Goal: Task Accomplishment & Management: Complete application form

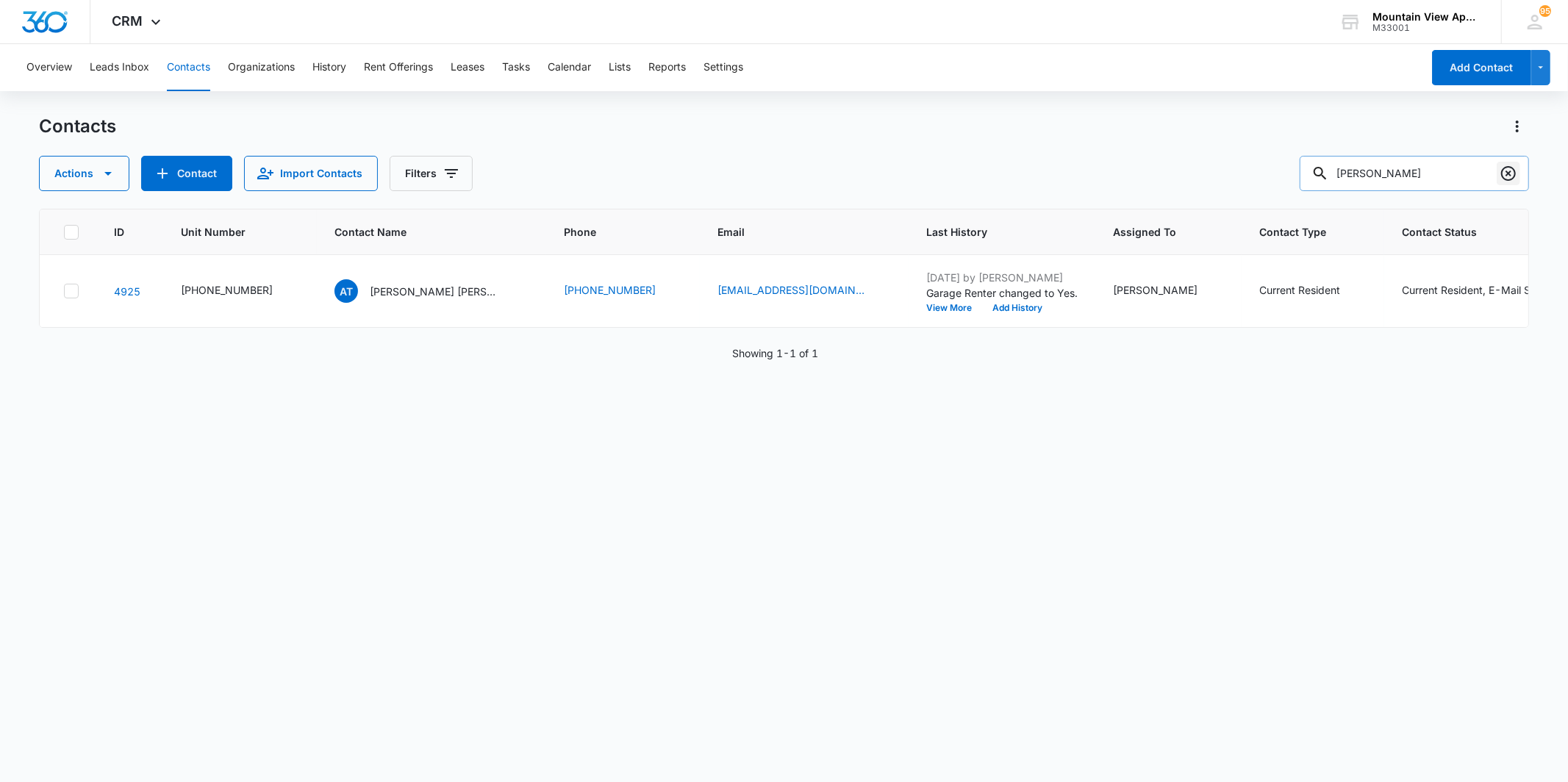
click at [1513, 174] on icon "Clear" at bounding box center [1508, 173] width 18 height 18
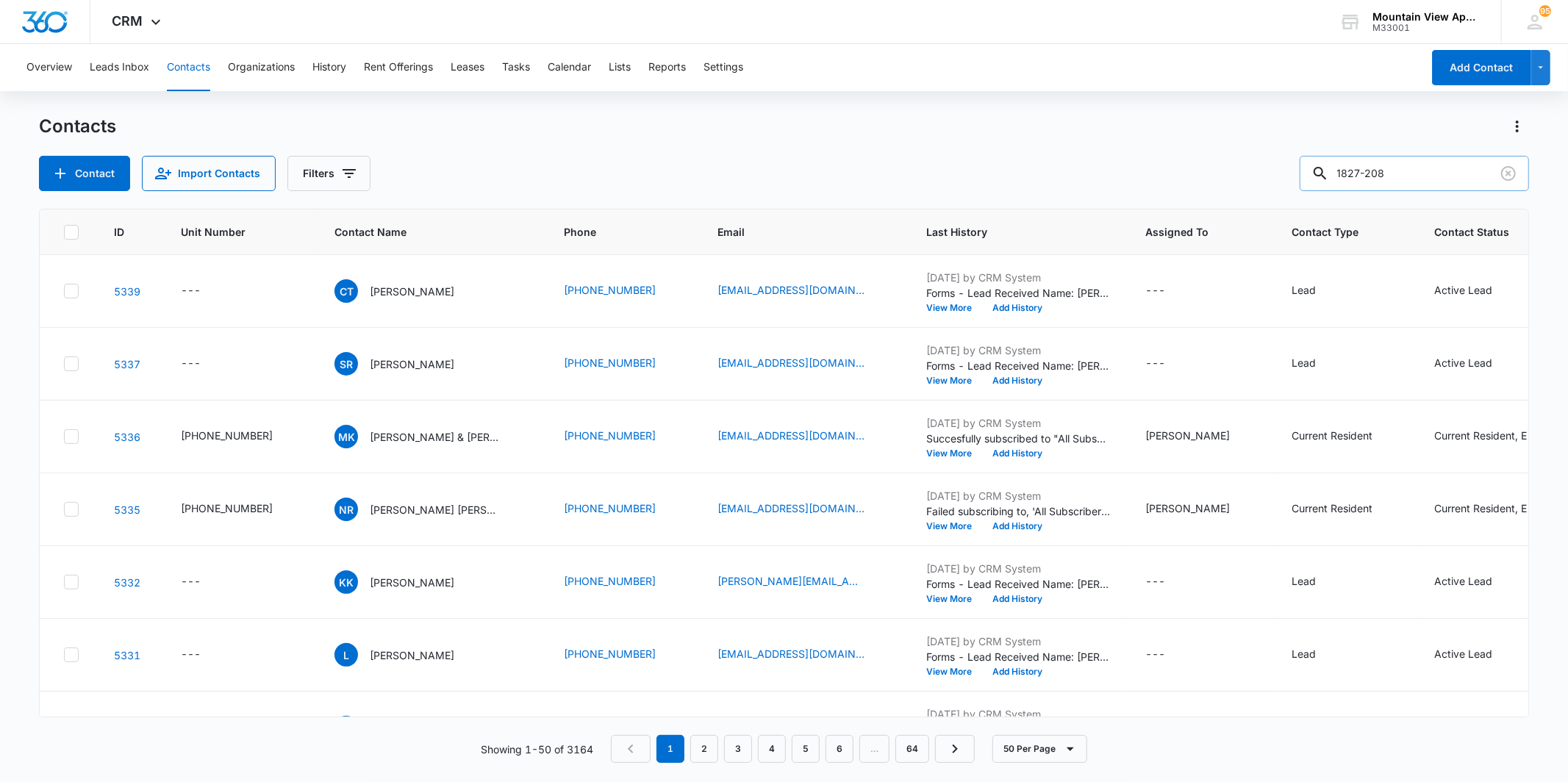
type input "1827-208"
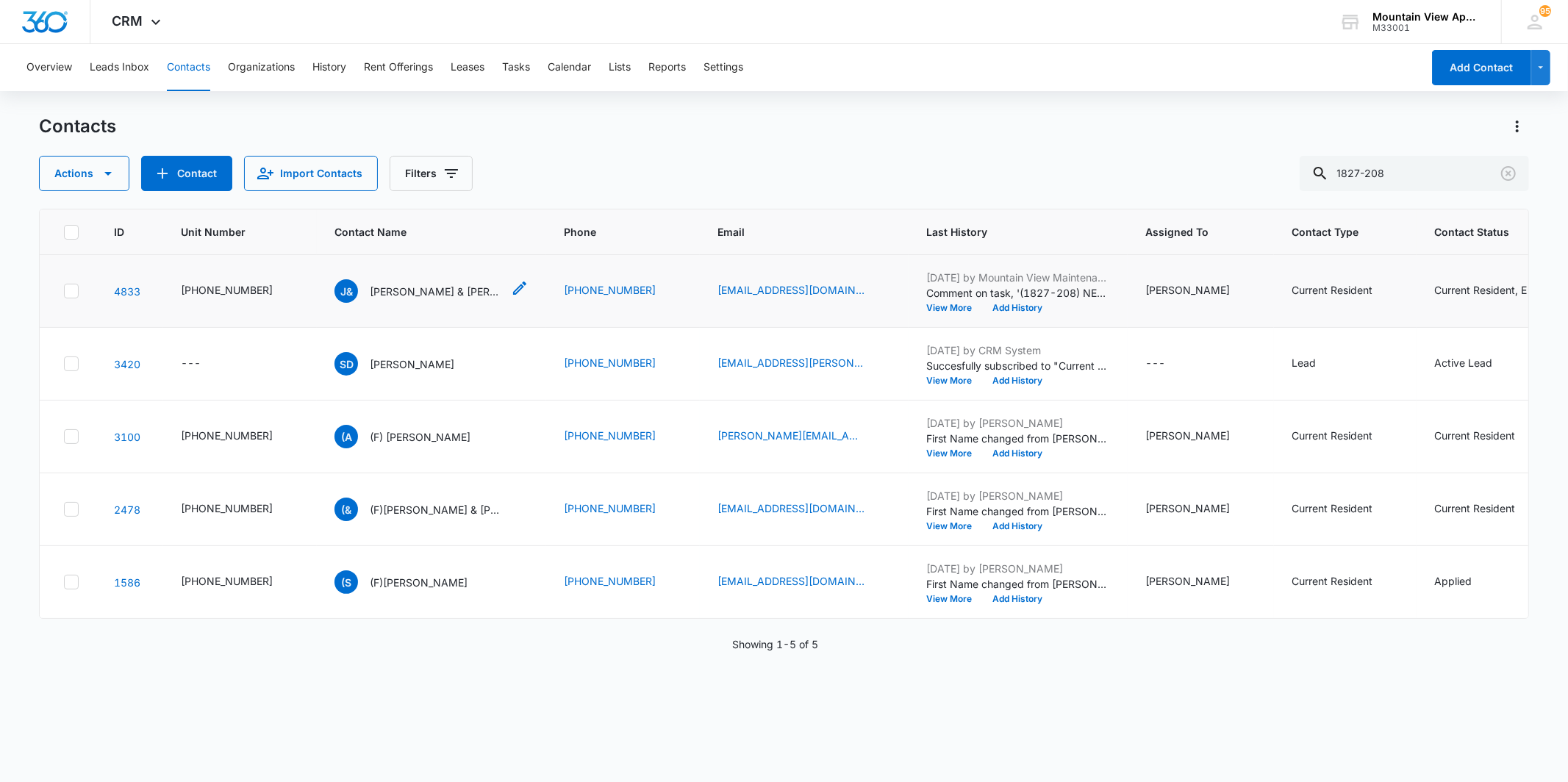
click at [381, 293] on p "[PERSON_NAME] & [PERSON_NAME]" at bounding box center [436, 292] width 133 height 15
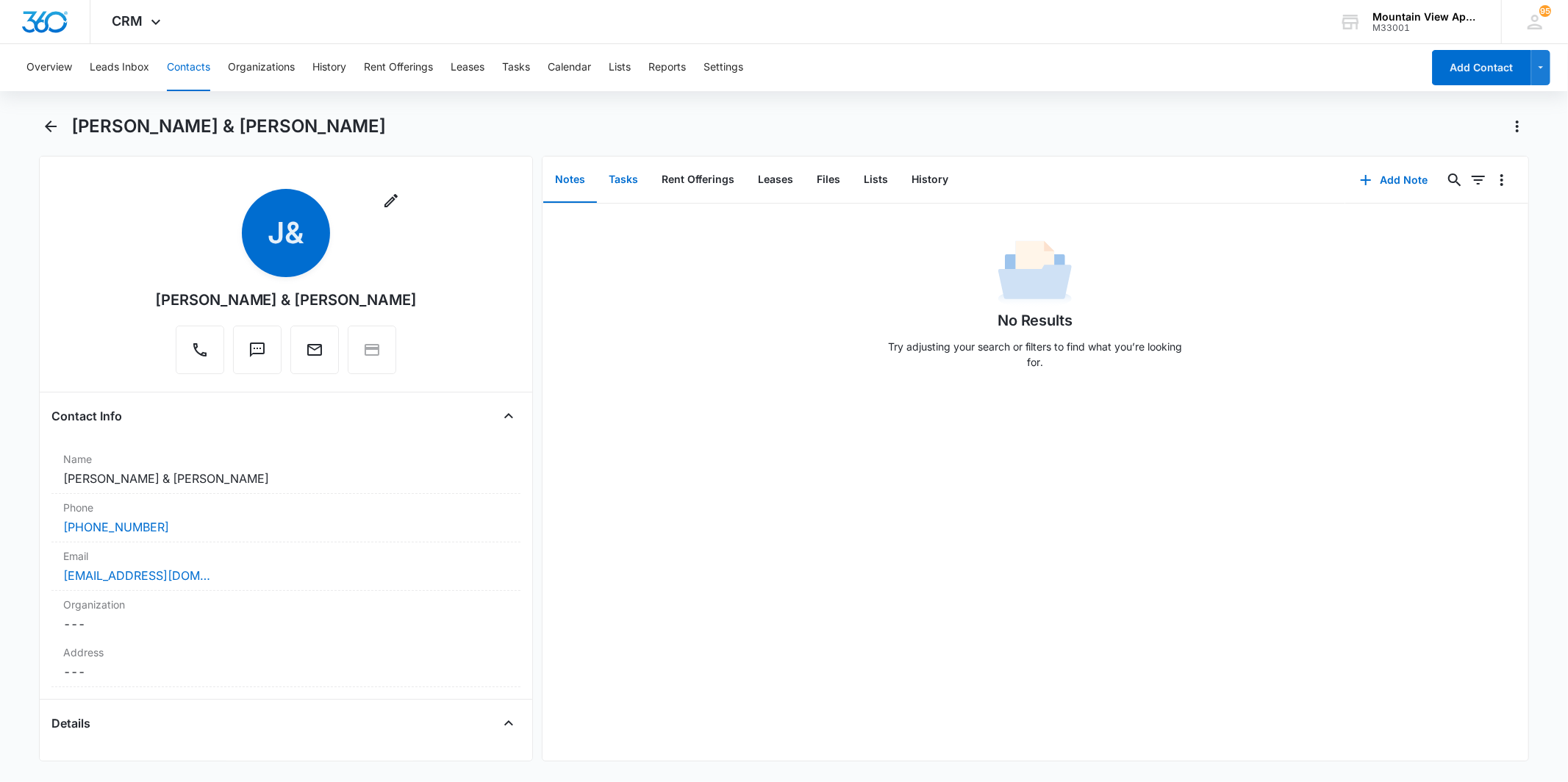
click at [623, 181] on button "Tasks" at bounding box center [623, 180] width 53 height 45
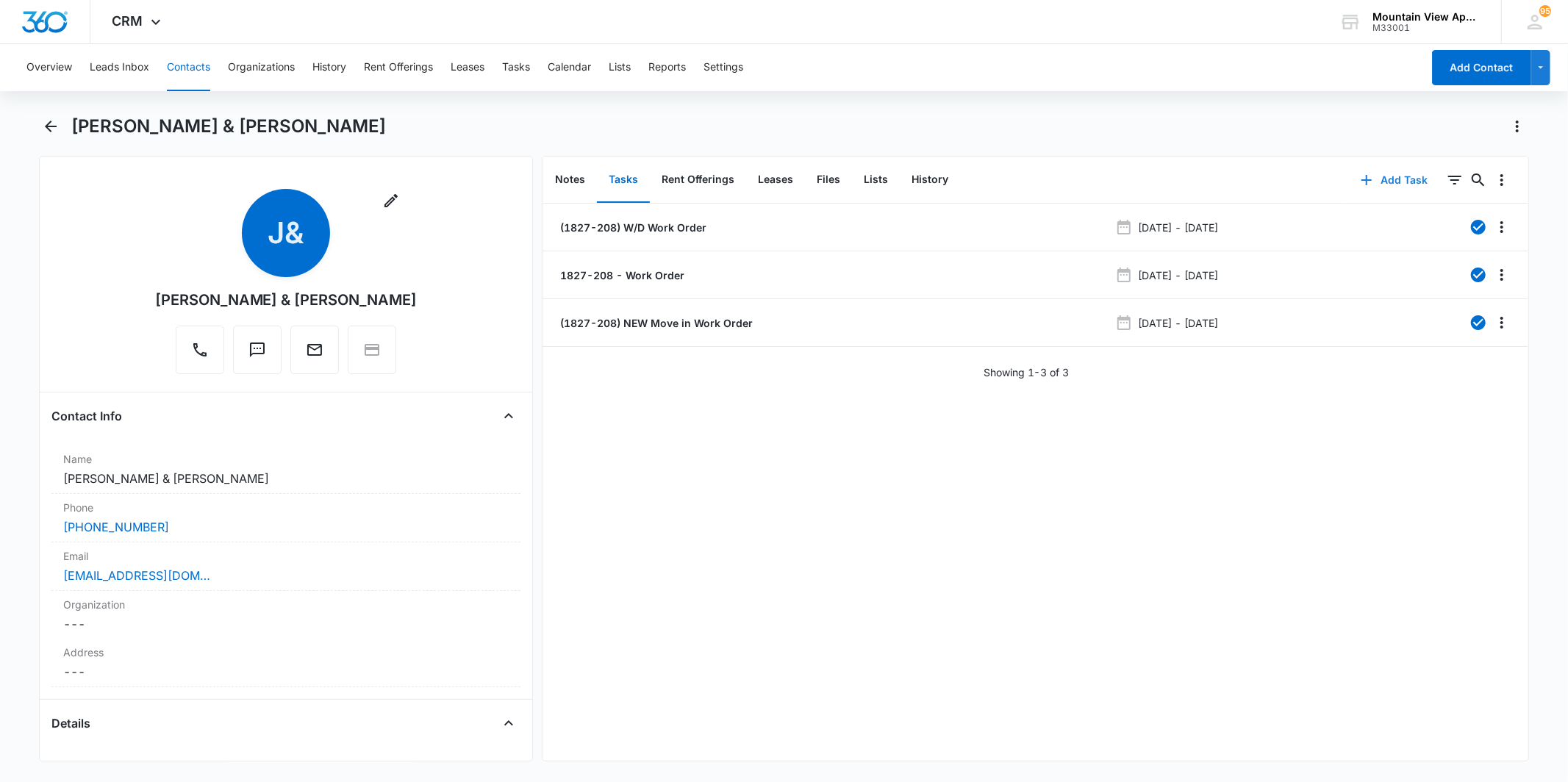
click at [1364, 180] on button "Add Task" at bounding box center [1394, 180] width 97 height 35
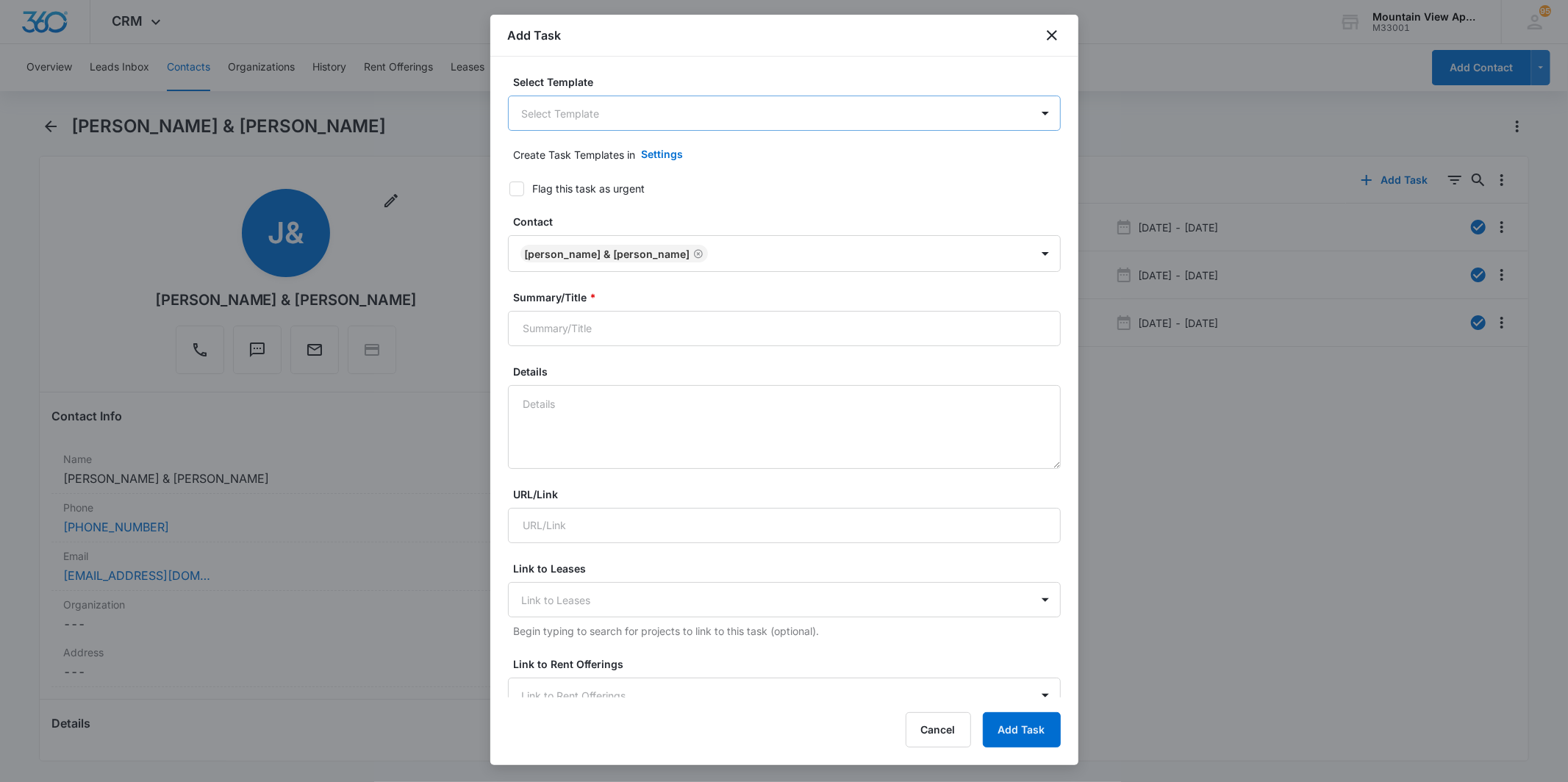
click at [716, 120] on body "CRM Apps Reputation Websites Forms CRM Email Social Content Ads Intelligence Fi…" at bounding box center [784, 391] width 1568 height 782
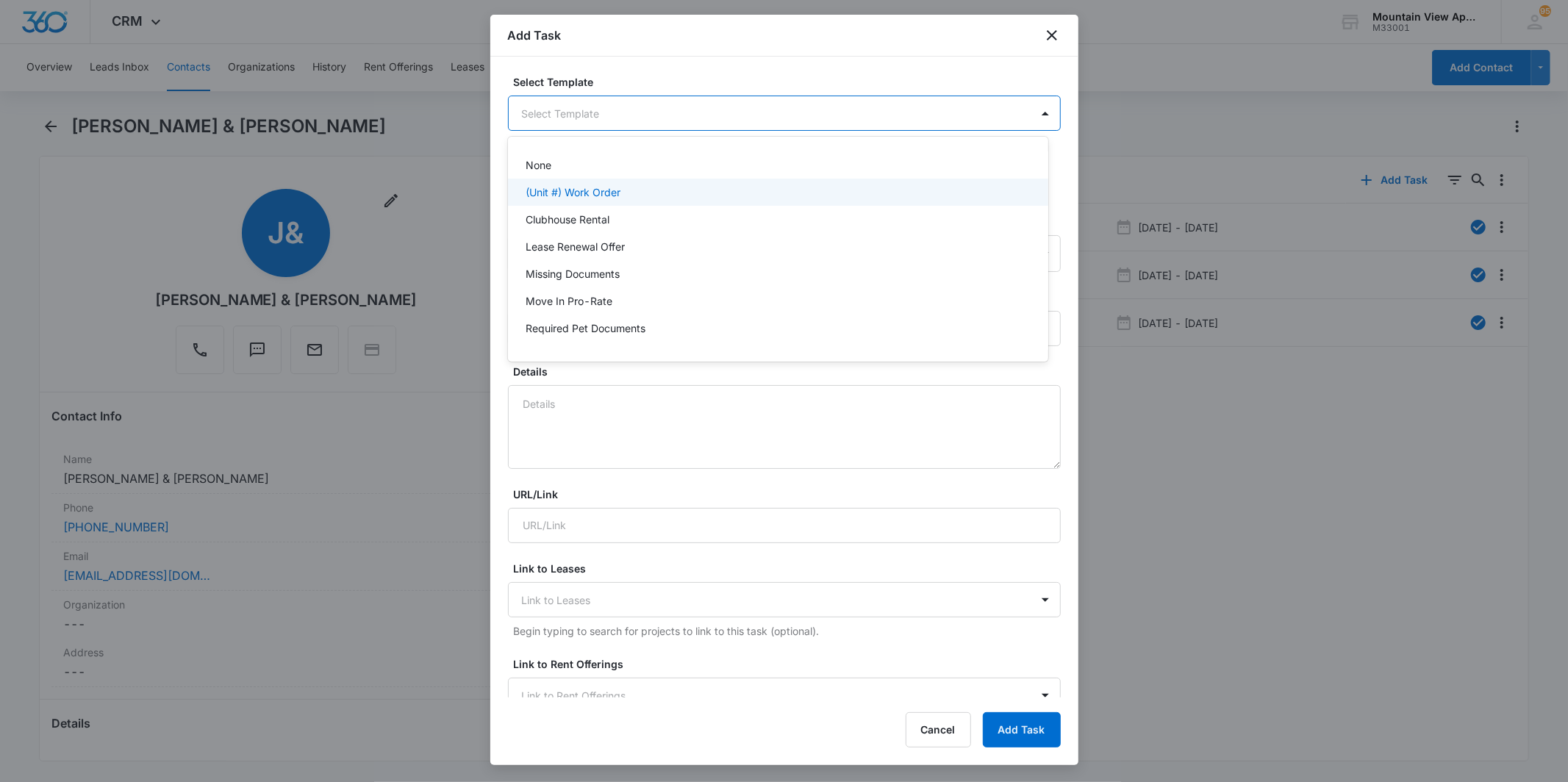
click at [695, 191] on div "(Unit #) Work Order" at bounding box center [776, 193] width 502 height 15
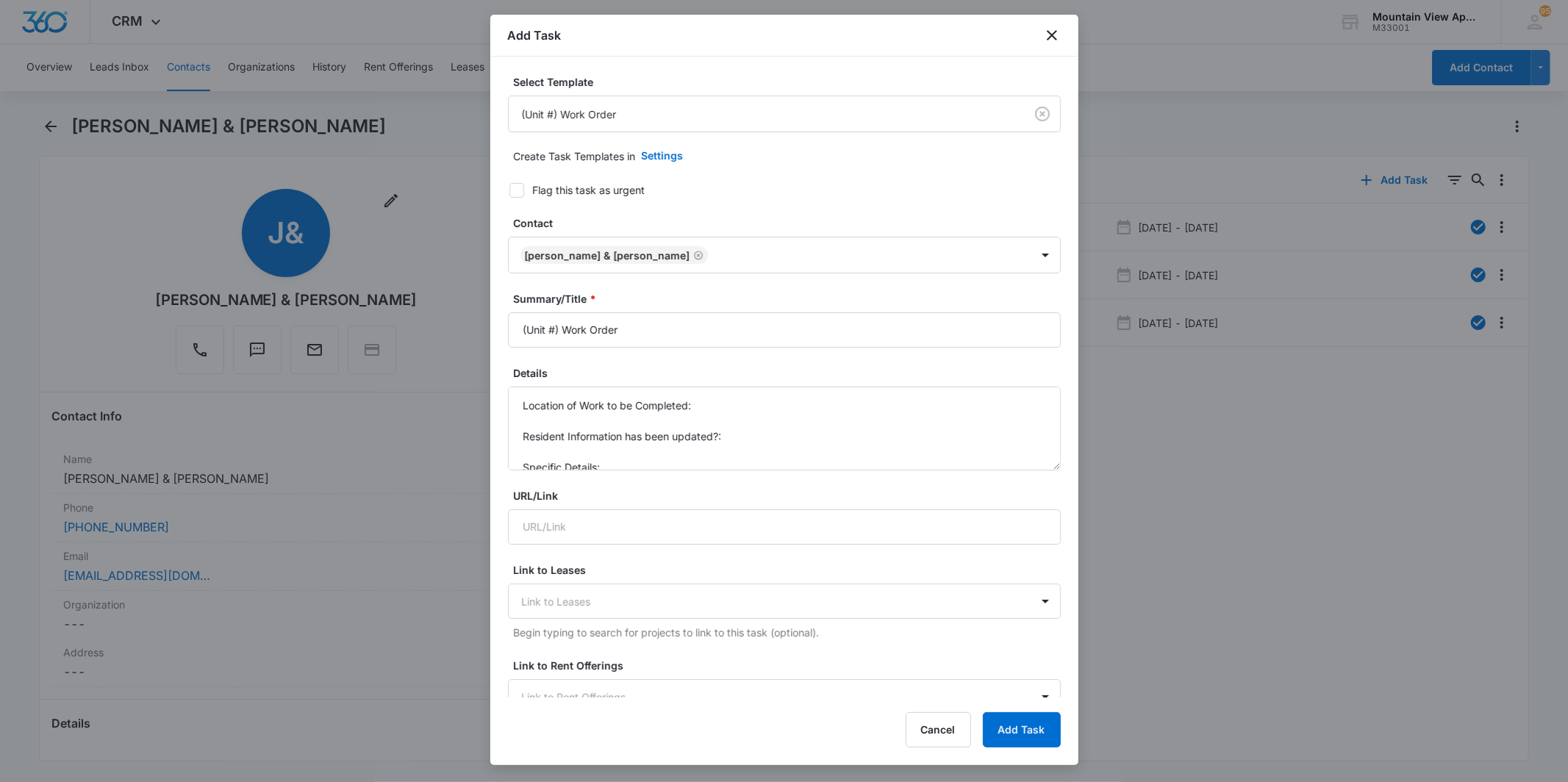
type input "[DATE]"
click at [554, 321] on input "(Unit #) Work Order" at bounding box center [785, 329] width 553 height 35
click at [555, 327] on input "(Unit #) Work Order" at bounding box center [785, 329] width 553 height 35
type input "(1827-208) Work Order"
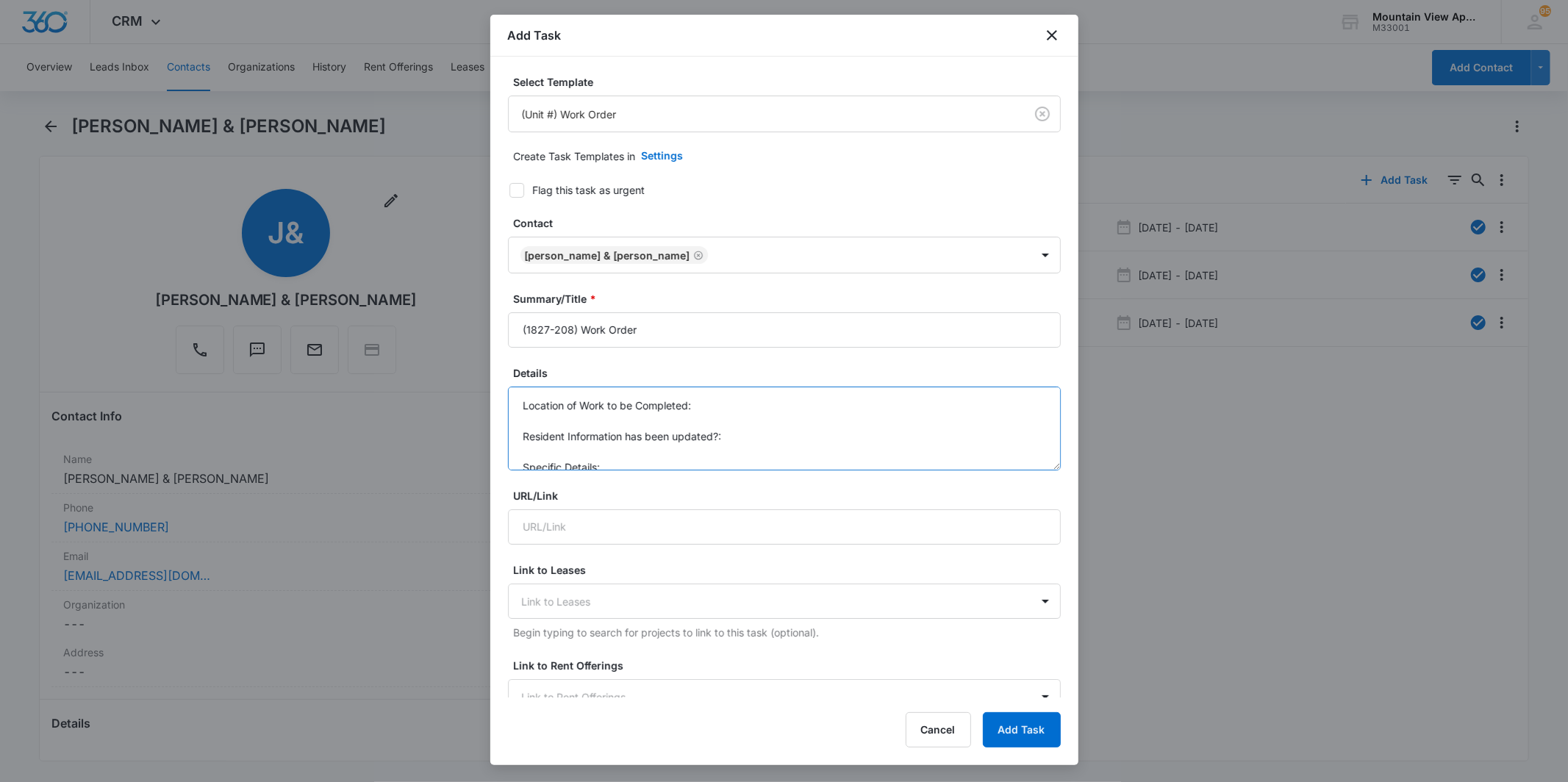
click at [750, 395] on textarea "Location of Work to be Completed: Resident Information has been updated?: Speci…" at bounding box center [785, 429] width 553 height 84
click at [672, 460] on textarea "Location of Work to be Completed: Master bedroom. Resident Information has been…" at bounding box center [785, 429] width 553 height 84
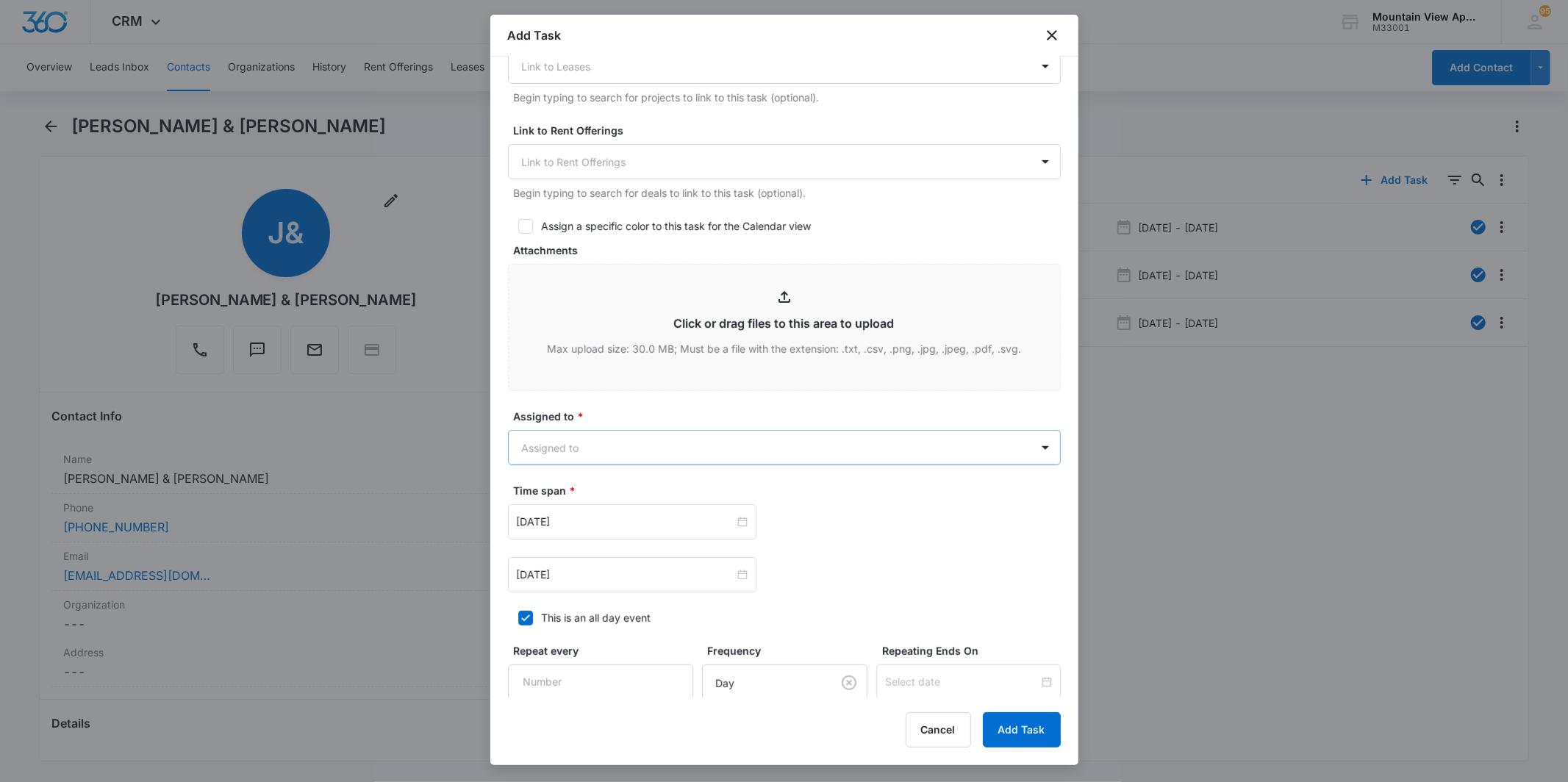
scroll to position [571, 0]
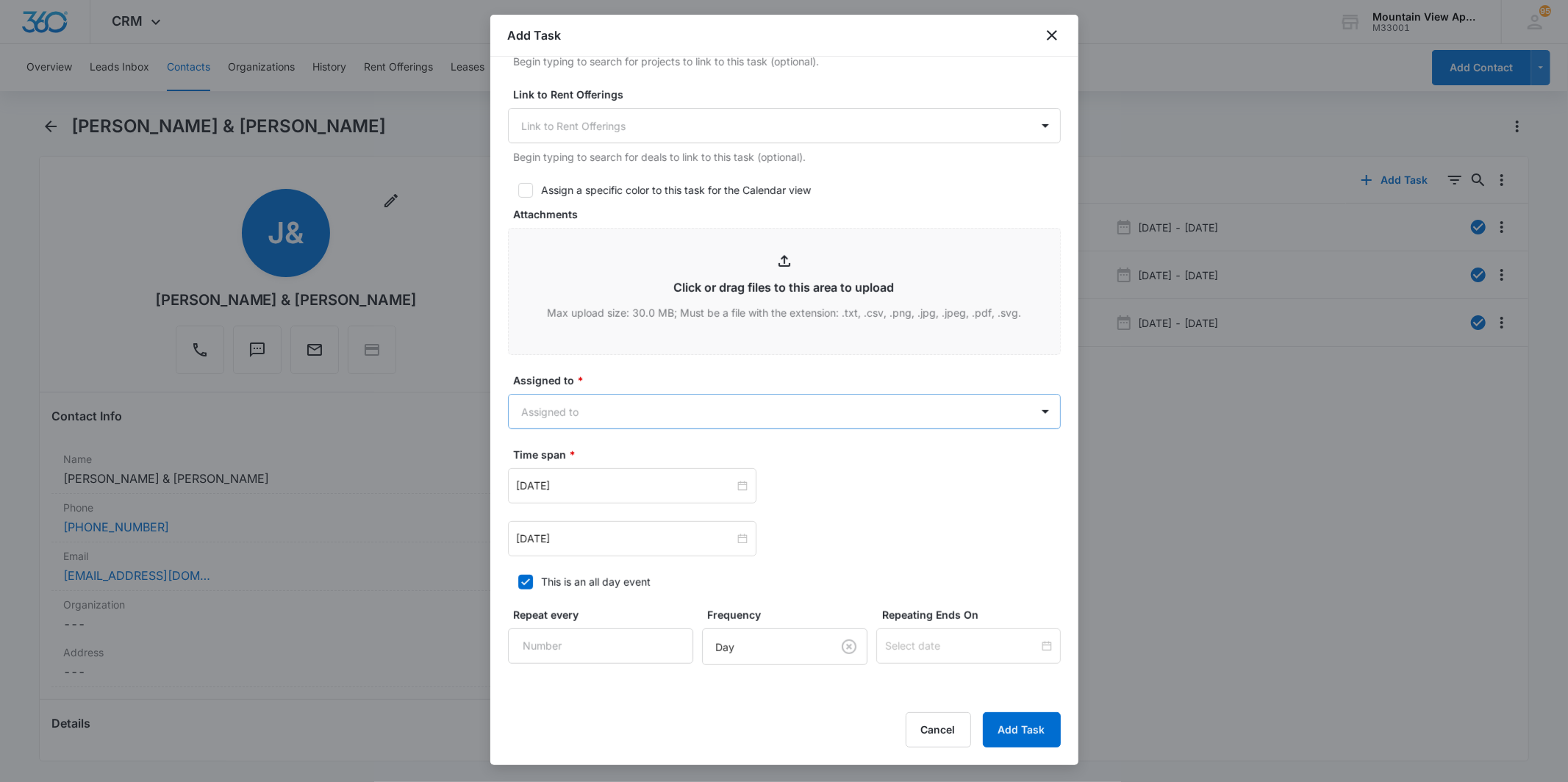
type textarea "Location of Work to be Completed: Master bedroom. Resident Information has been…"
click at [686, 412] on body "CRM Apps Reputation Websites Forms CRM Email Social Content Ads Intelligence Fi…" at bounding box center [784, 391] width 1568 height 782
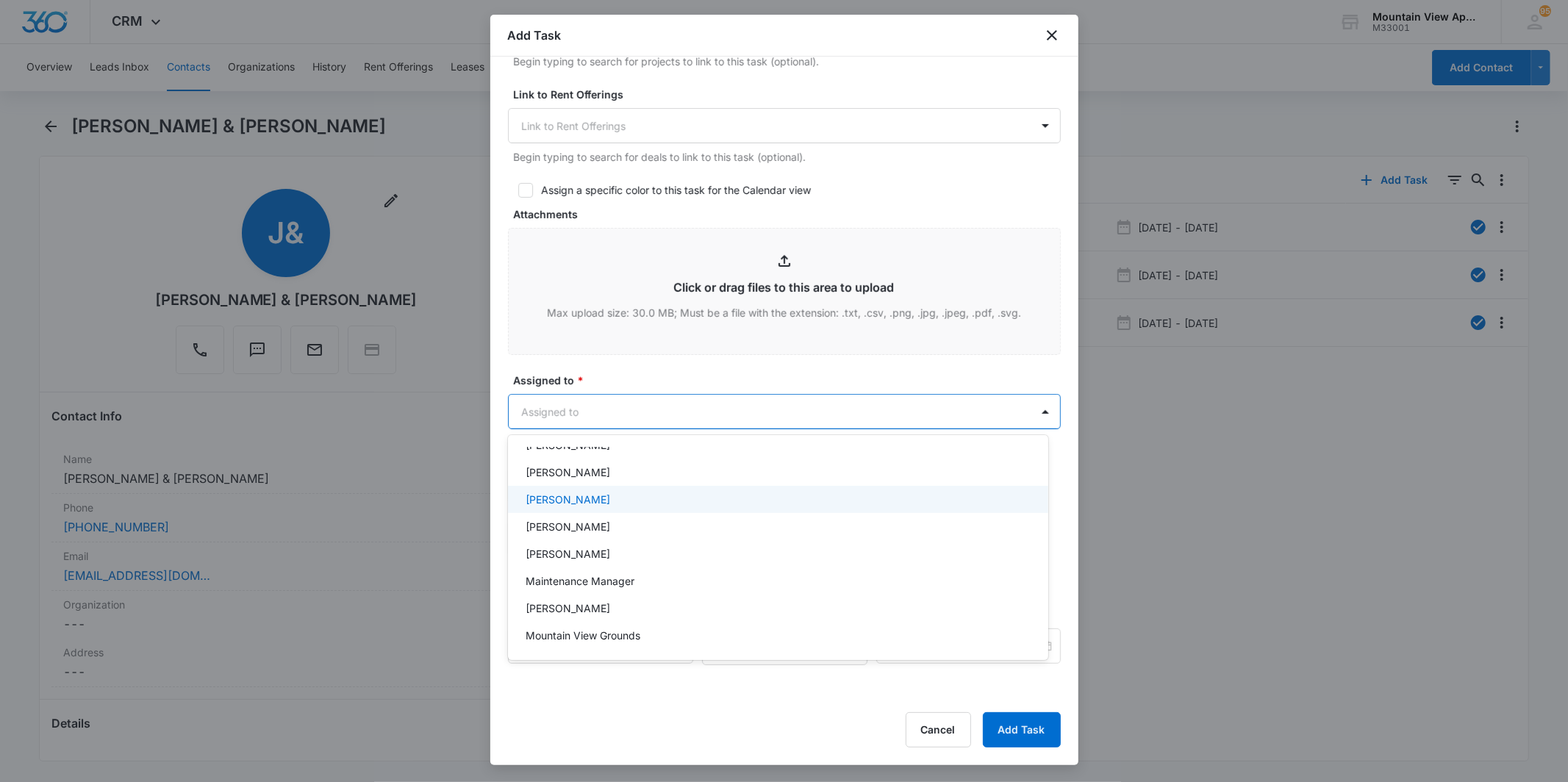
scroll to position [320, 0]
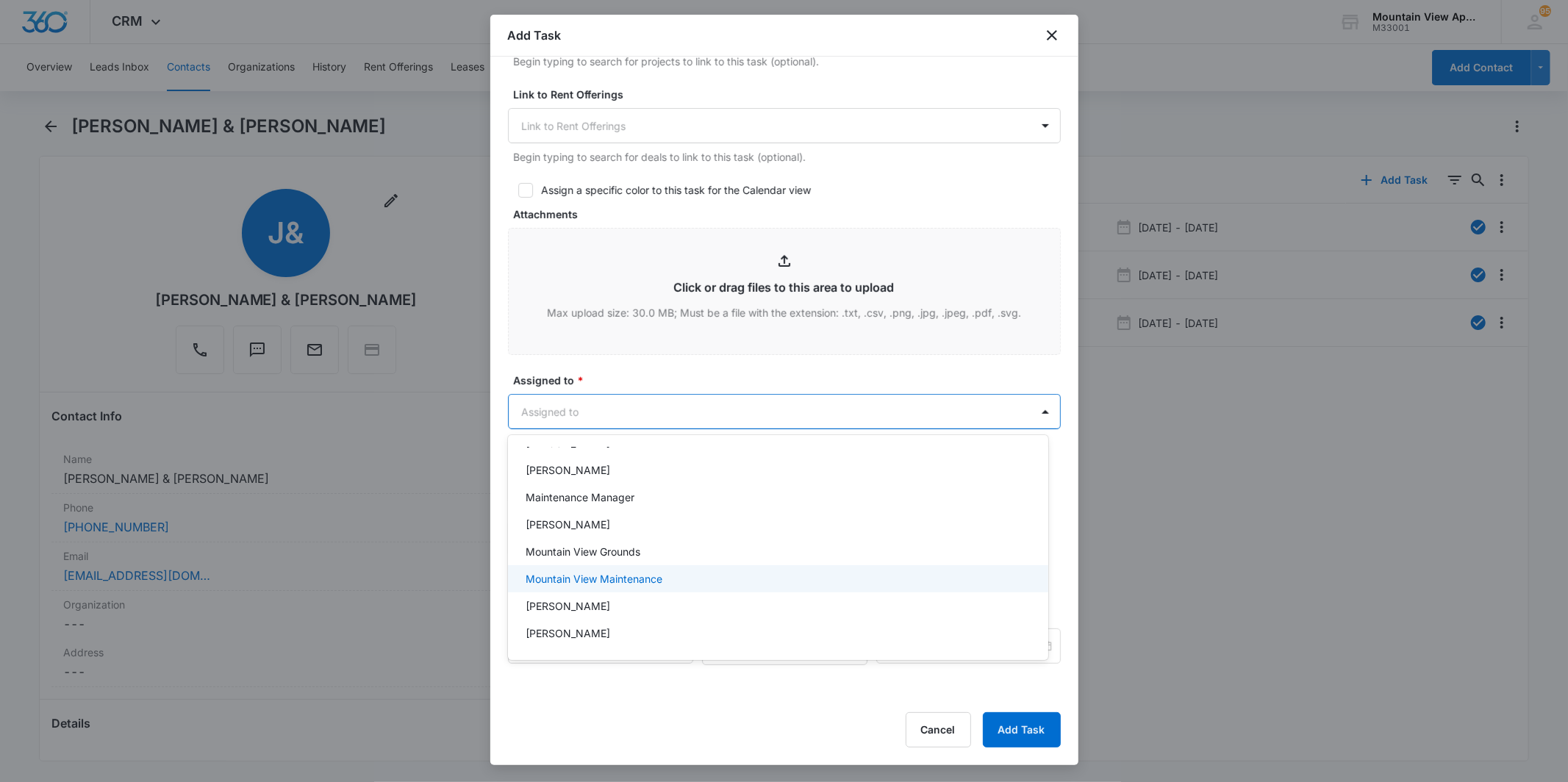
click at [769, 573] on div "Mountain View Maintenance" at bounding box center [776, 578] width 502 height 15
click at [858, 201] on div at bounding box center [784, 391] width 1568 height 782
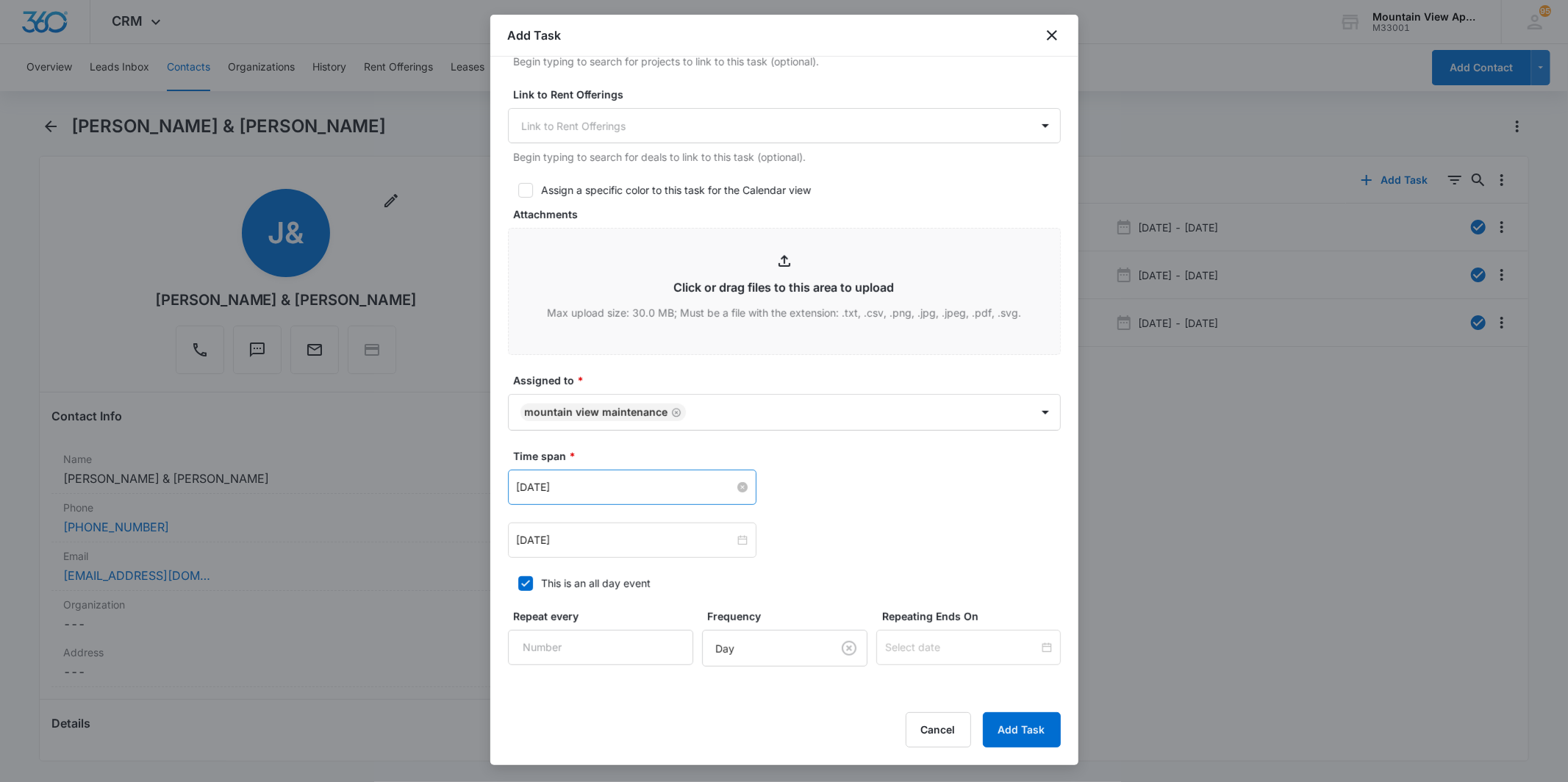
click at [571, 482] on input "[DATE]" at bounding box center [626, 487] width 217 height 16
click at [635, 523] on button "2023" at bounding box center [624, 521] width 27 height 29
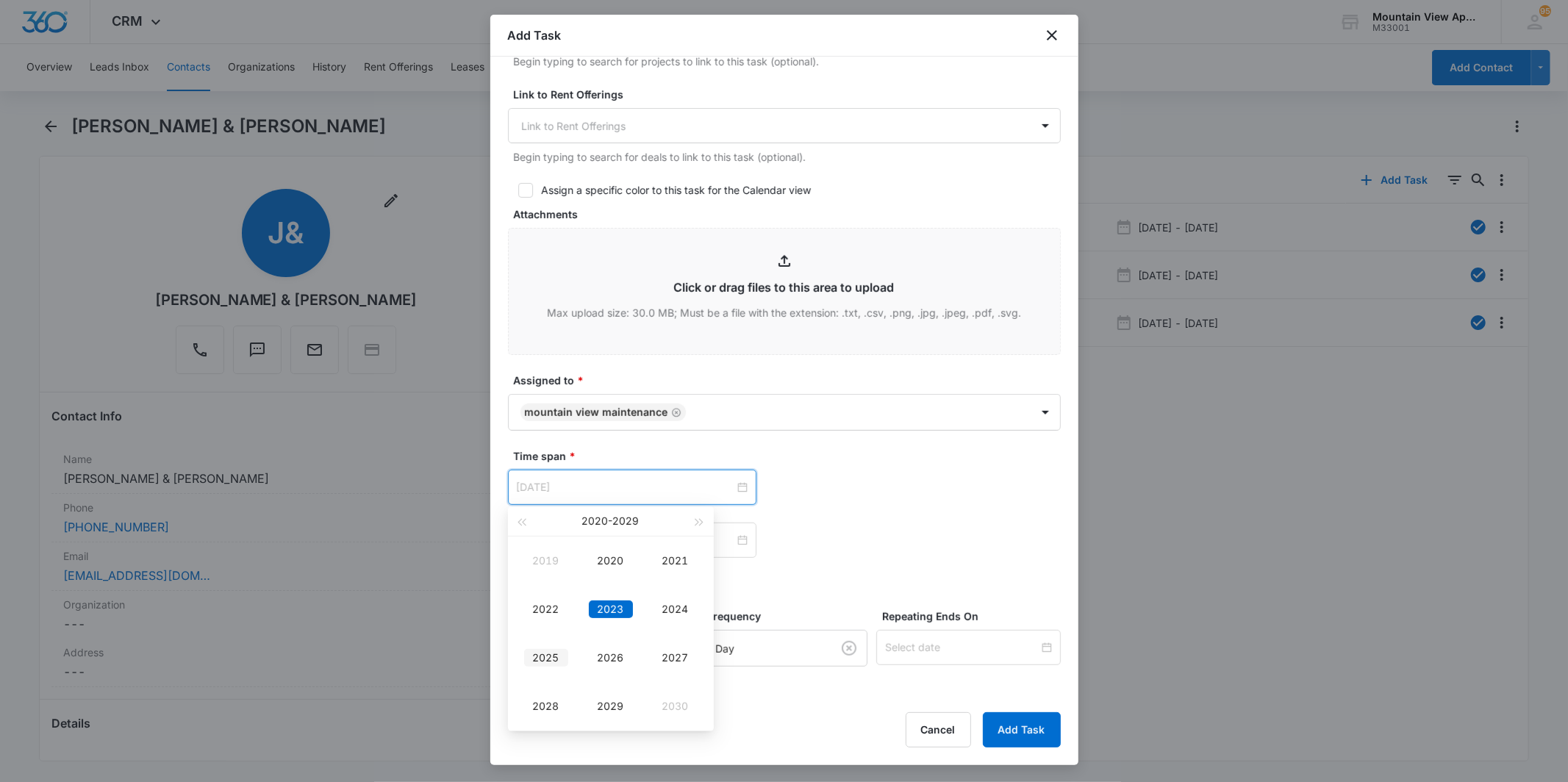
click at [555, 666] on div "2025" at bounding box center [546, 657] width 45 height 18
click at [586, 525] on button "May" at bounding box center [595, 521] width 21 height 29
click at [686, 659] on div "Sep" at bounding box center [676, 657] width 45 height 18
type input "[DATE]"
click at [585, 601] on div "9" at bounding box center [583, 599] width 18 height 18
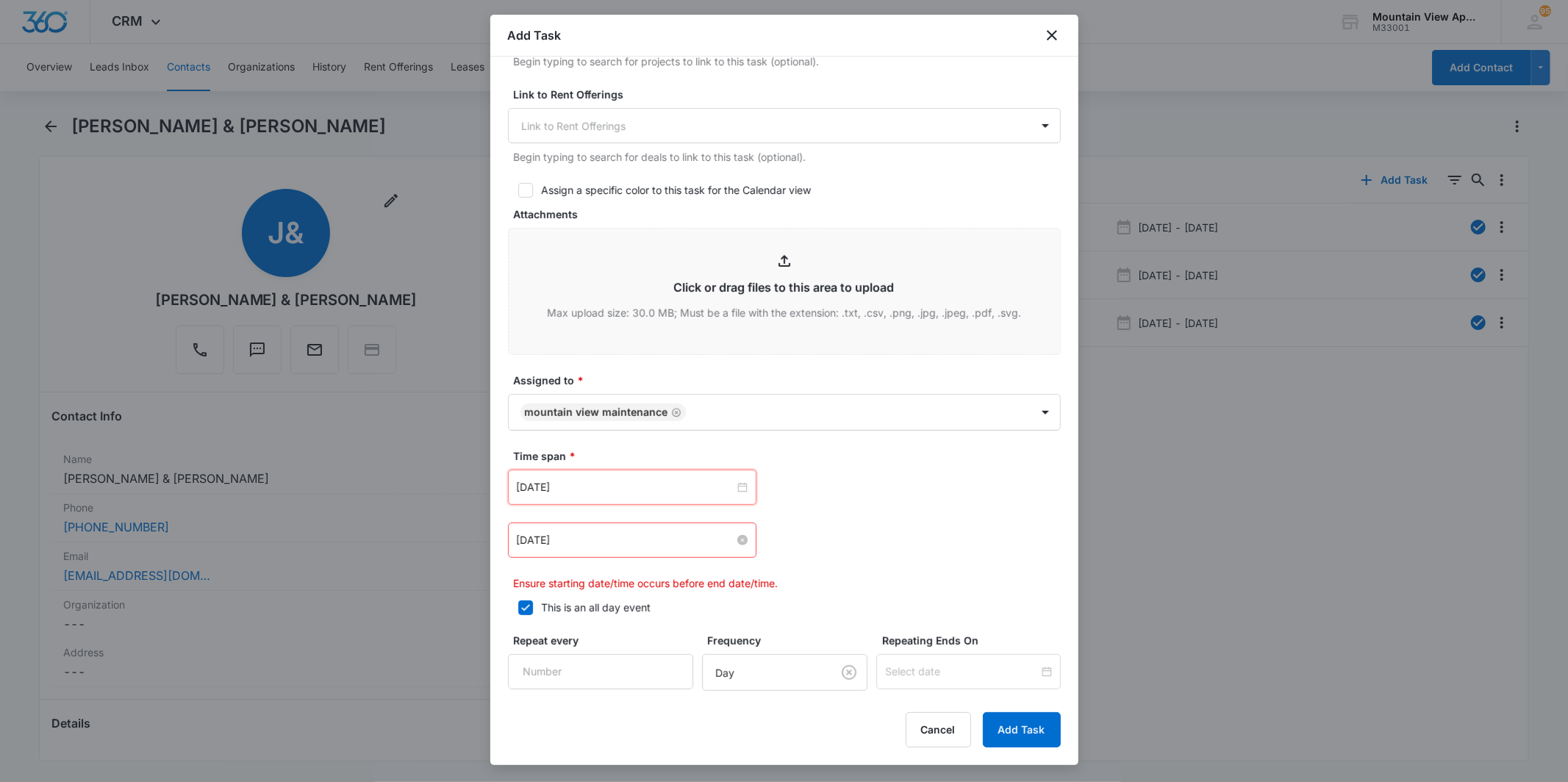
click at [571, 544] on input "[DATE]" at bounding box center [626, 540] width 217 height 16
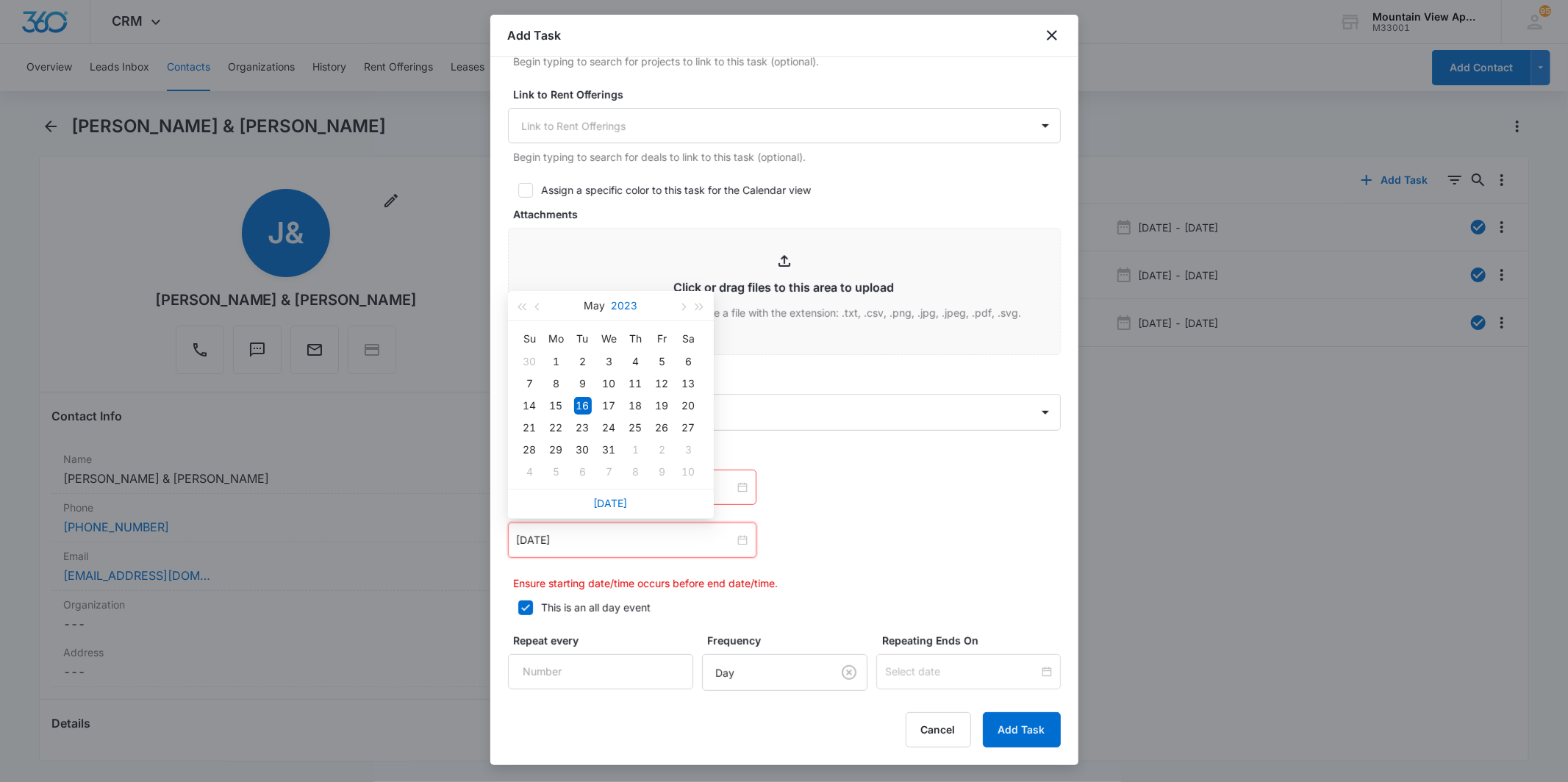
click at [619, 301] on button "2023" at bounding box center [624, 305] width 27 height 29
click at [540, 439] on div "2025" at bounding box center [546, 445] width 45 height 18
click at [581, 307] on div "[DATE]" at bounding box center [609, 305] width 128 height 29
click at [588, 306] on button "May" at bounding box center [595, 305] width 21 height 29
click at [665, 453] on div "Sep" at bounding box center [676, 445] width 45 height 18
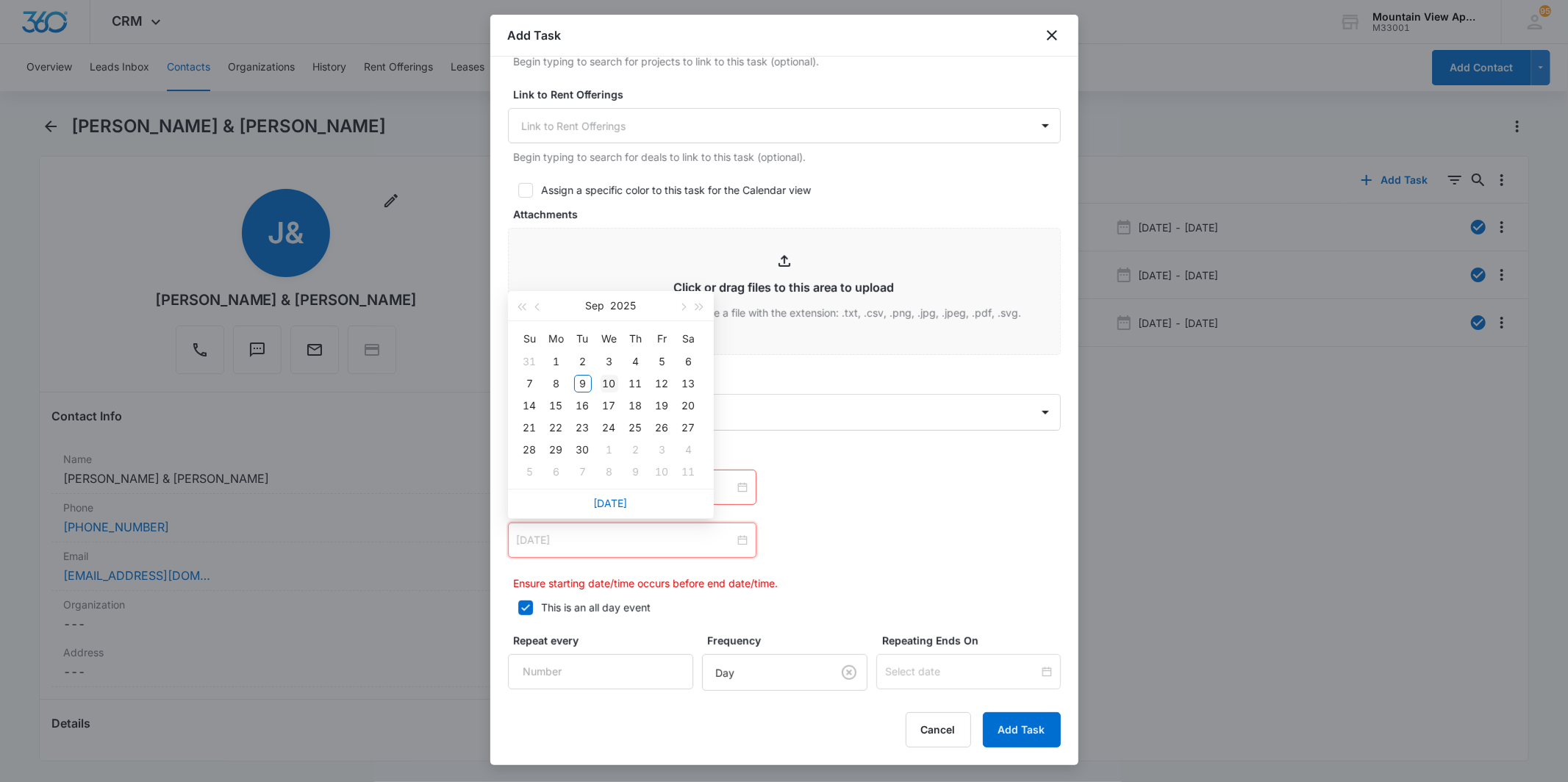
type input "[DATE]"
click at [607, 382] on div "10" at bounding box center [609, 383] width 18 height 18
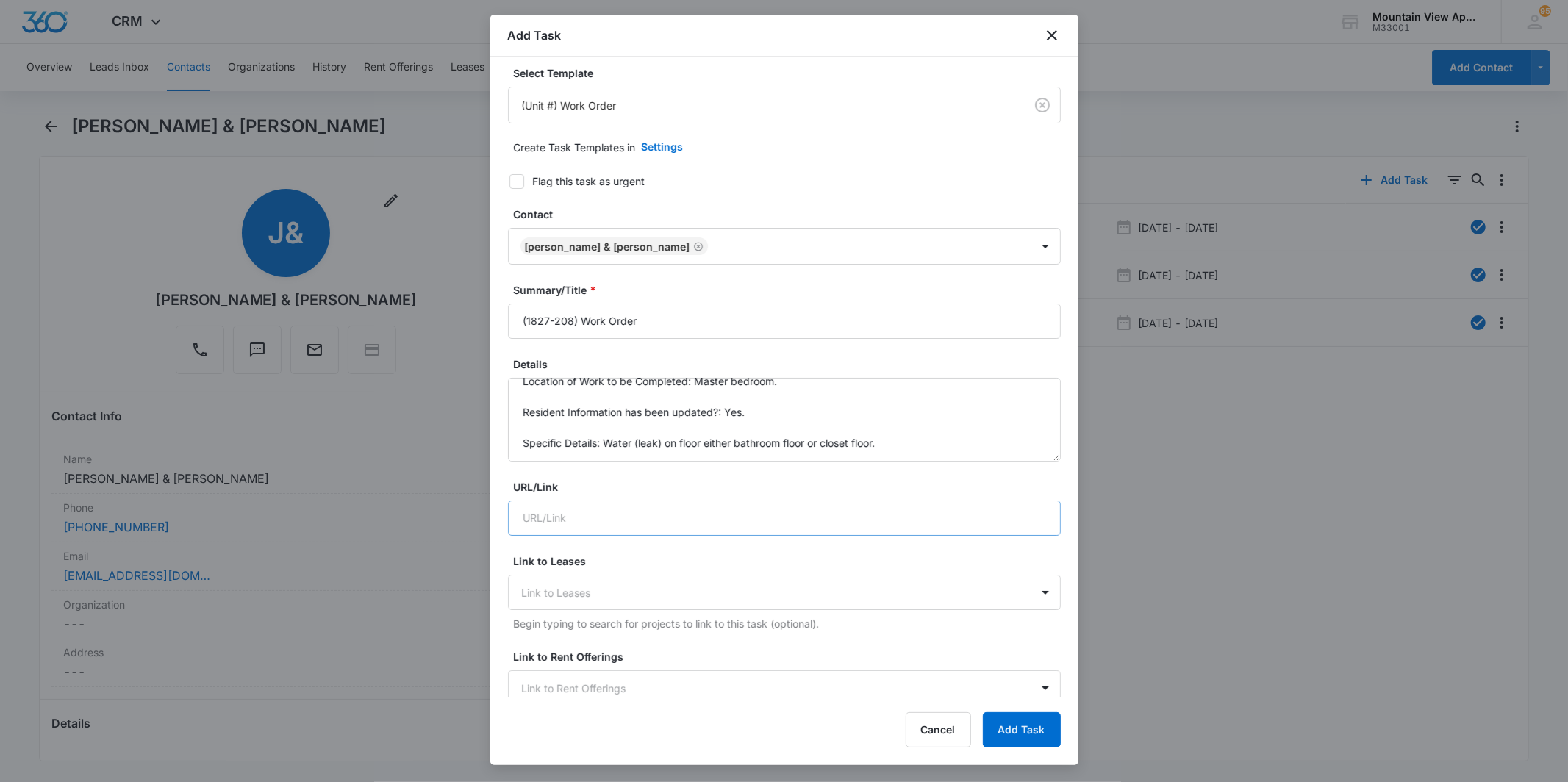
scroll to position [0, 0]
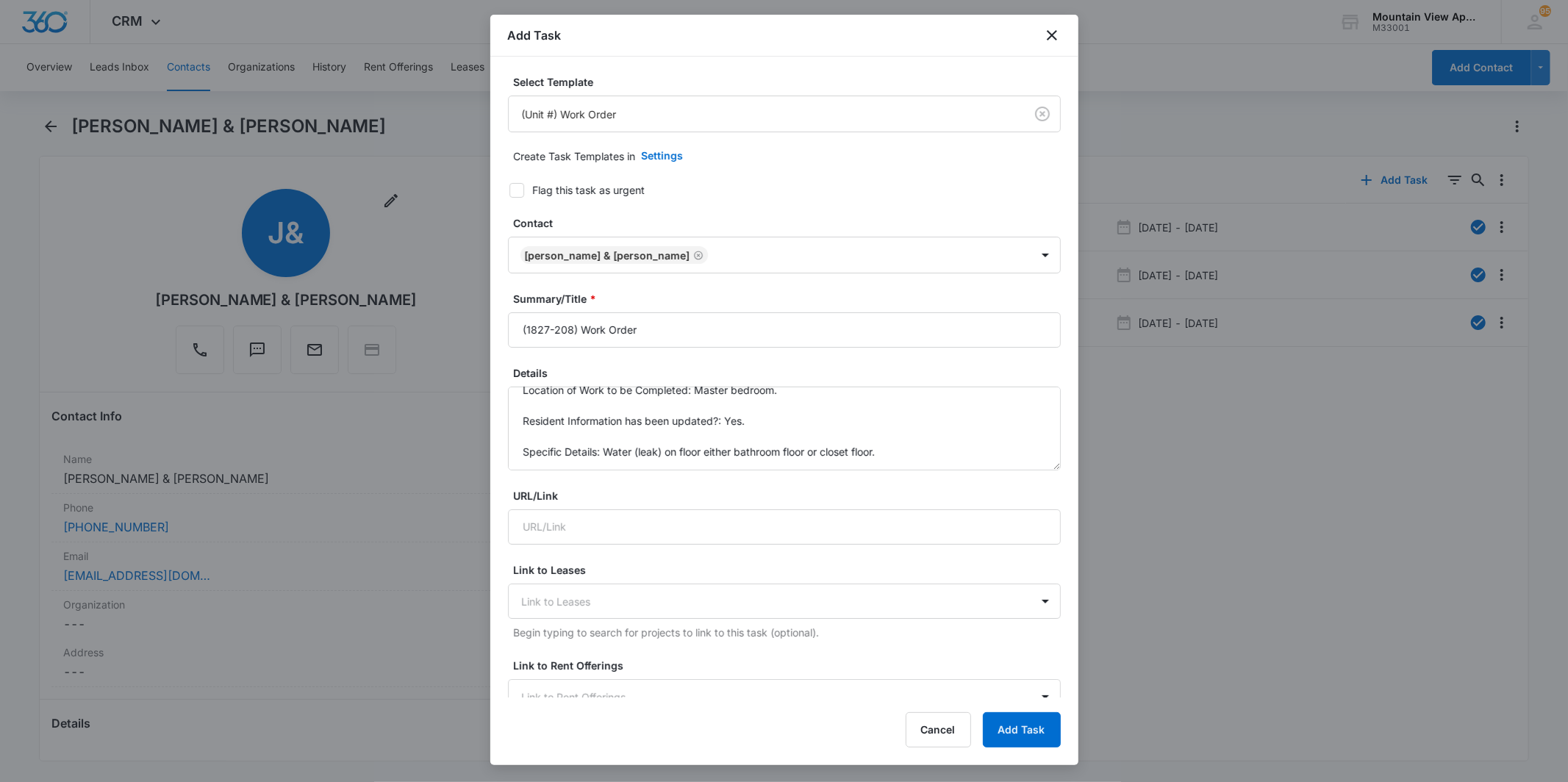
click at [515, 187] on icon at bounding box center [516, 190] width 13 height 13
click at [509, 187] on input "Flag this task as urgent" at bounding box center [504, 190] width 10 height 10
checkbox input "true"
click at [1027, 724] on button "Add Task" at bounding box center [1021, 729] width 78 height 35
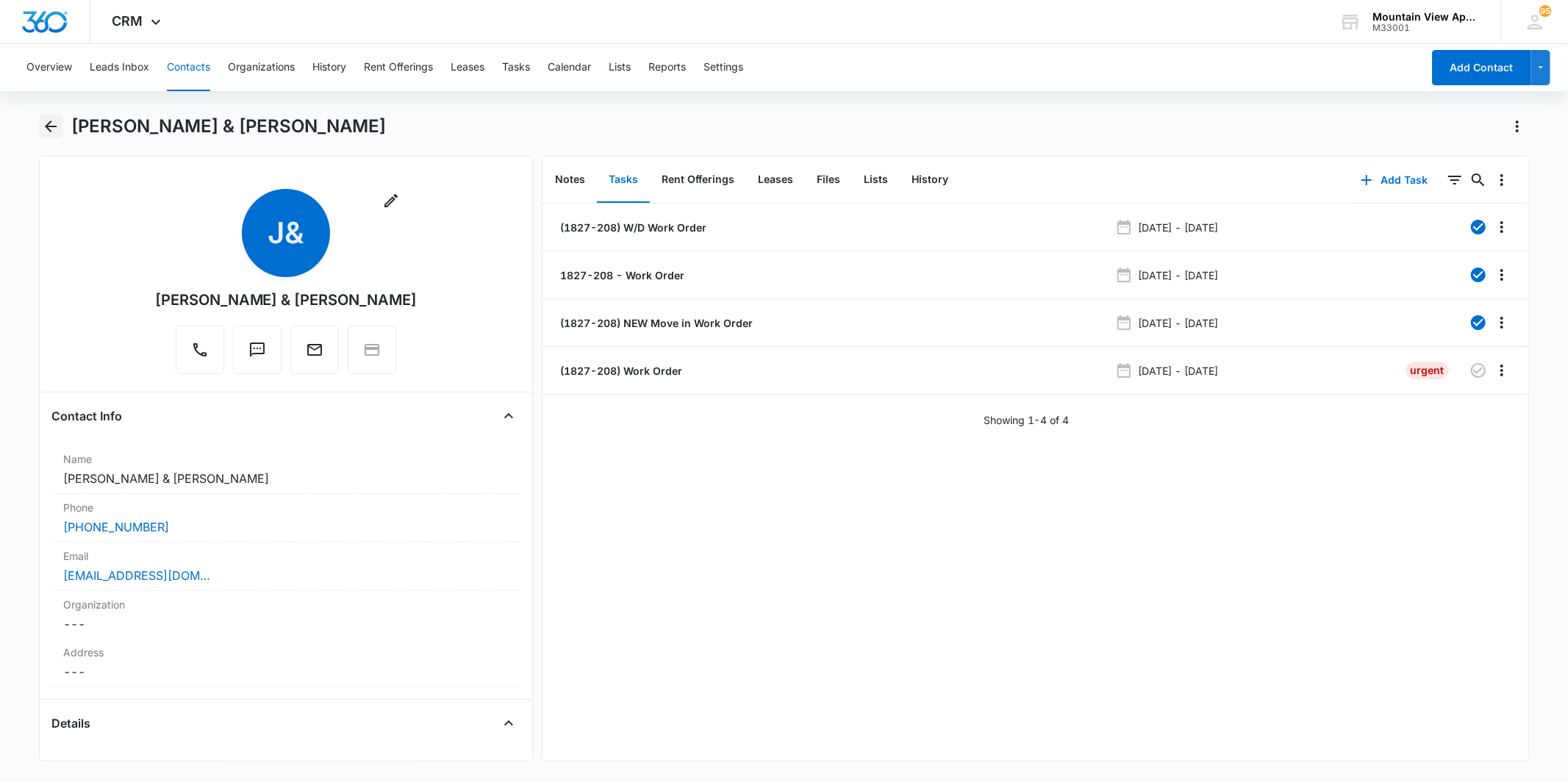
click at [46, 122] on icon "Back" at bounding box center [50, 126] width 18 height 18
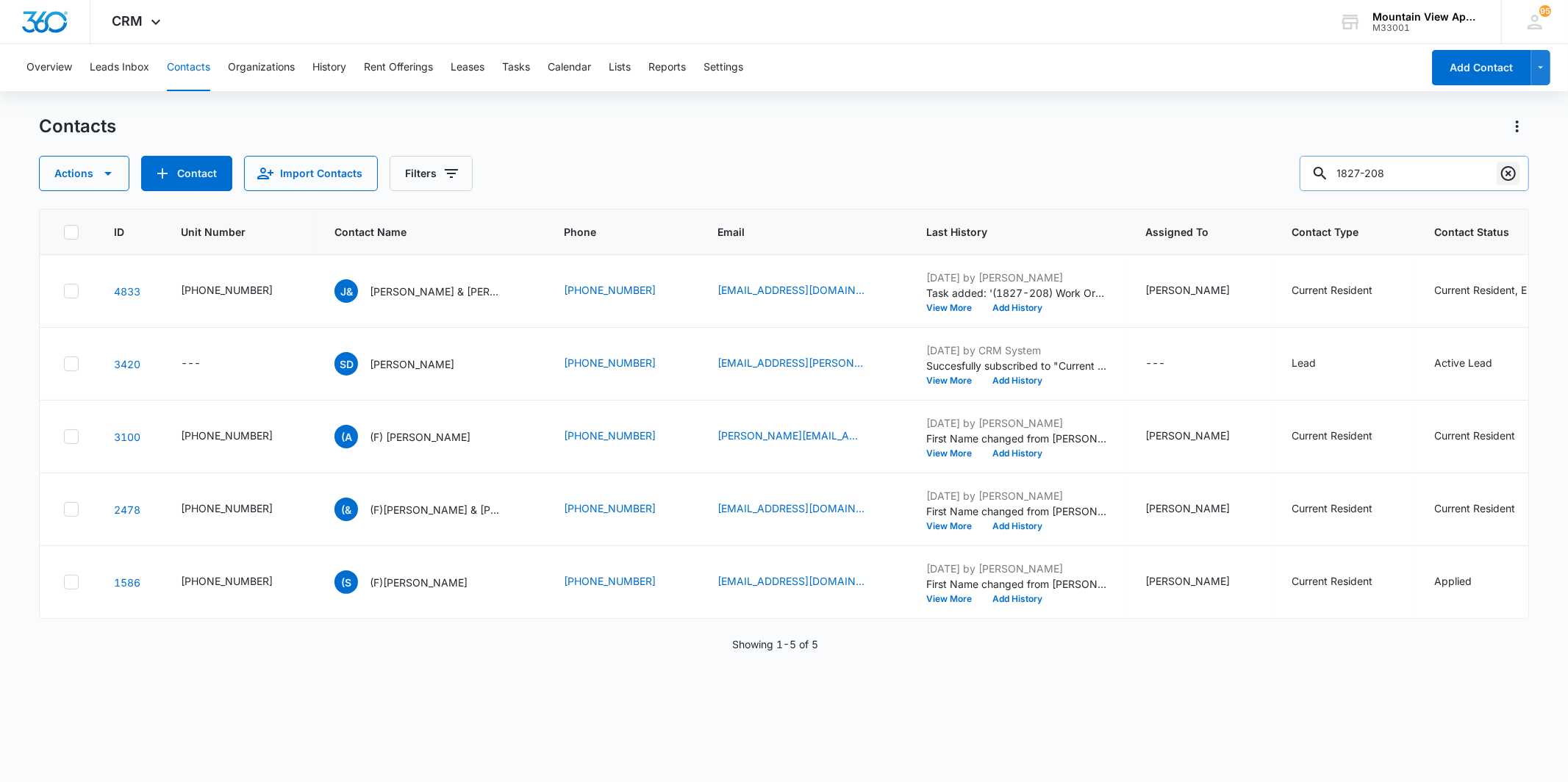
click at [1509, 171] on icon "Clear" at bounding box center [1508, 173] width 15 height 15
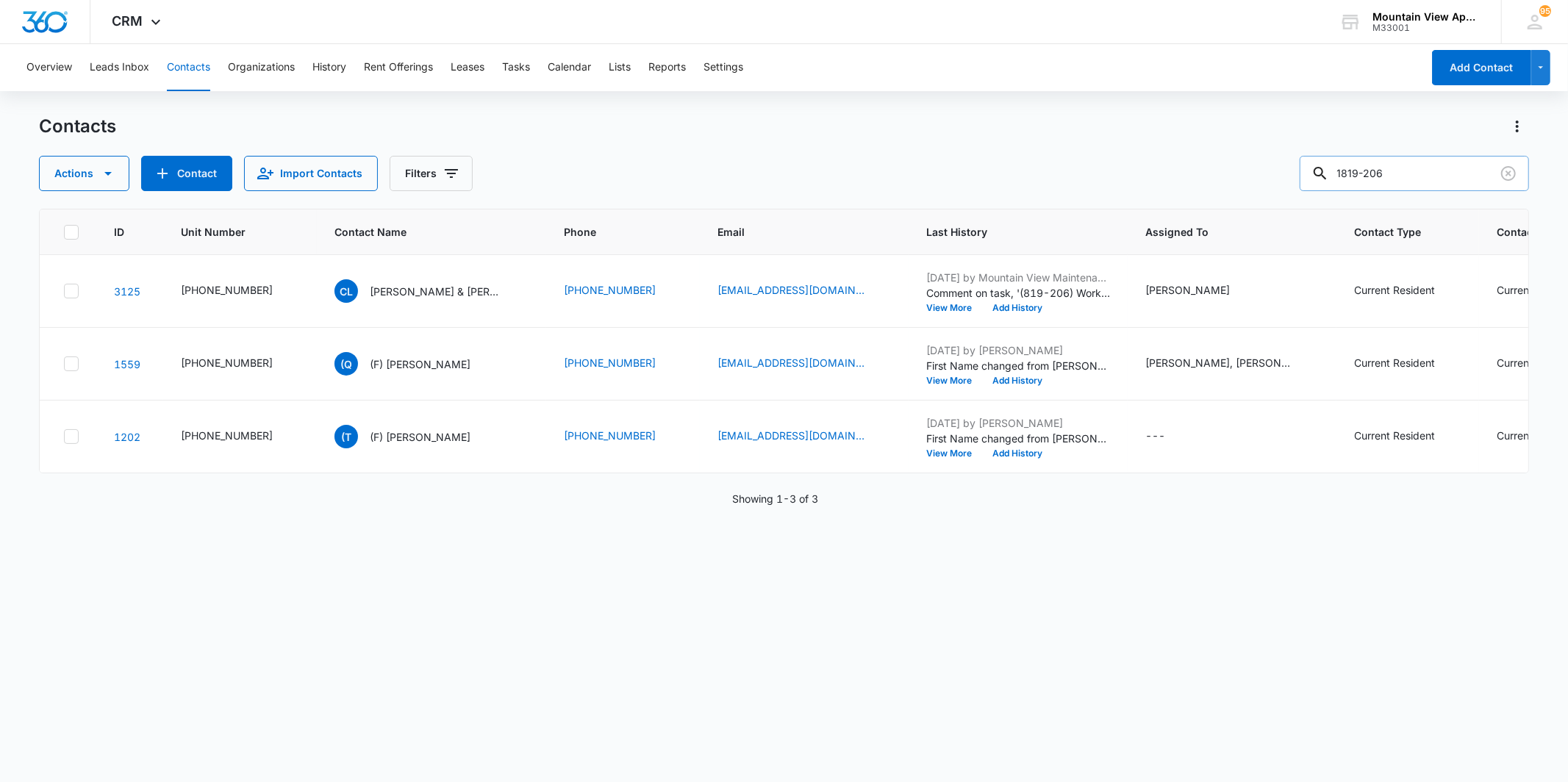
click at [1375, 164] on input "1819-206" at bounding box center [1415, 173] width 229 height 35
type input "1849-206"
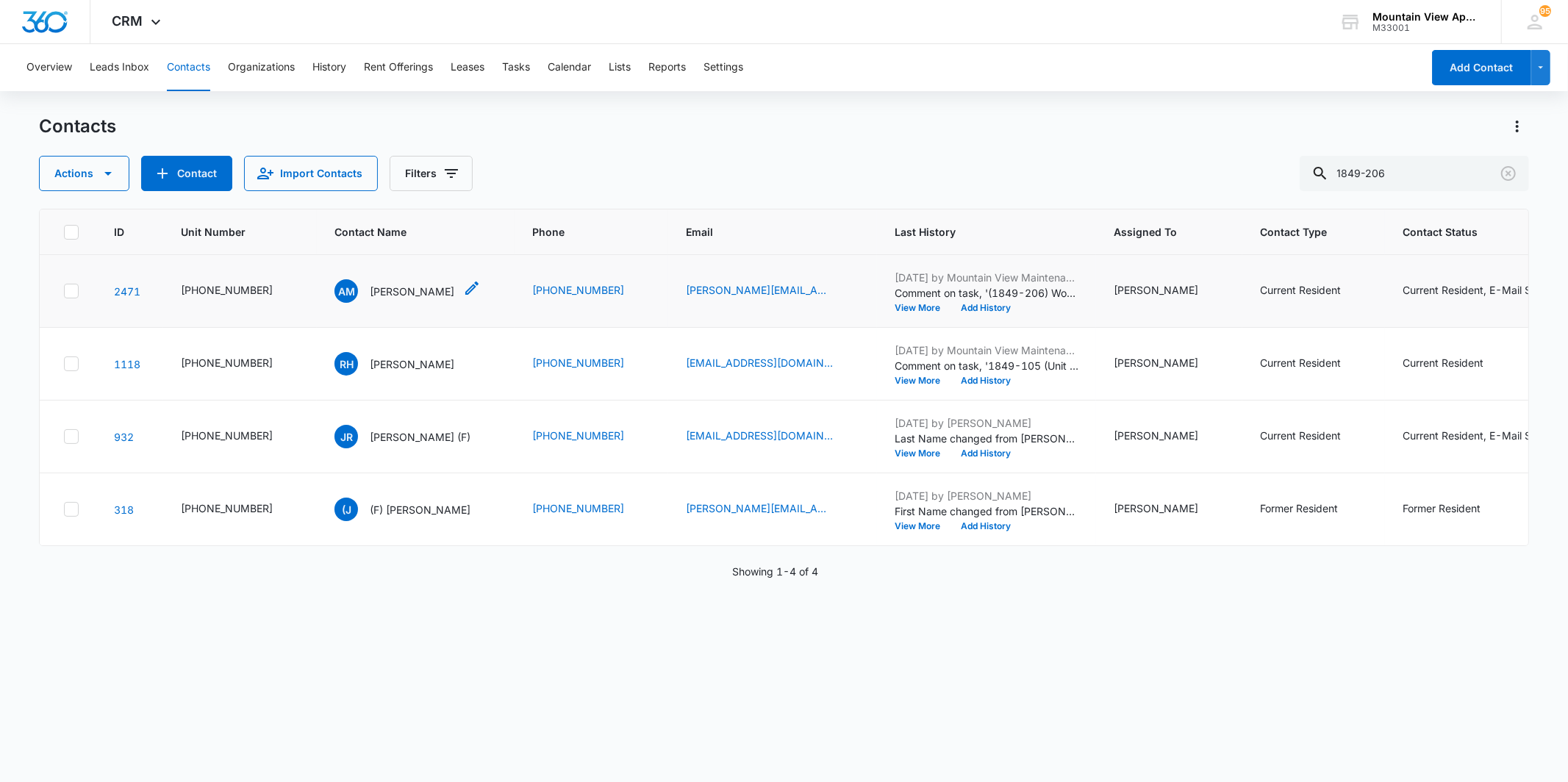
click at [377, 297] on p "[PERSON_NAME]" at bounding box center [412, 292] width 85 height 15
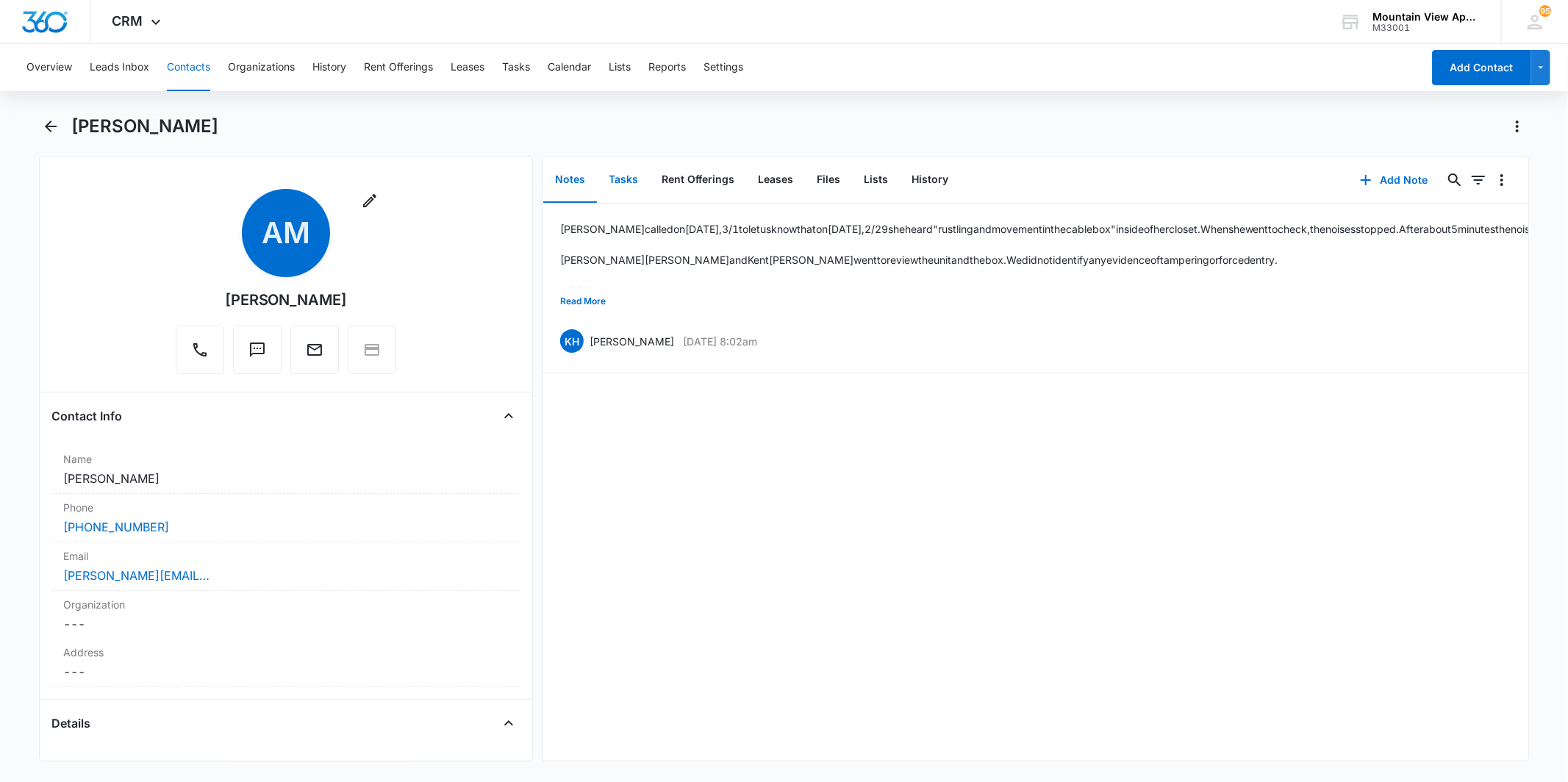
click at [609, 179] on button "Tasks" at bounding box center [623, 180] width 53 height 45
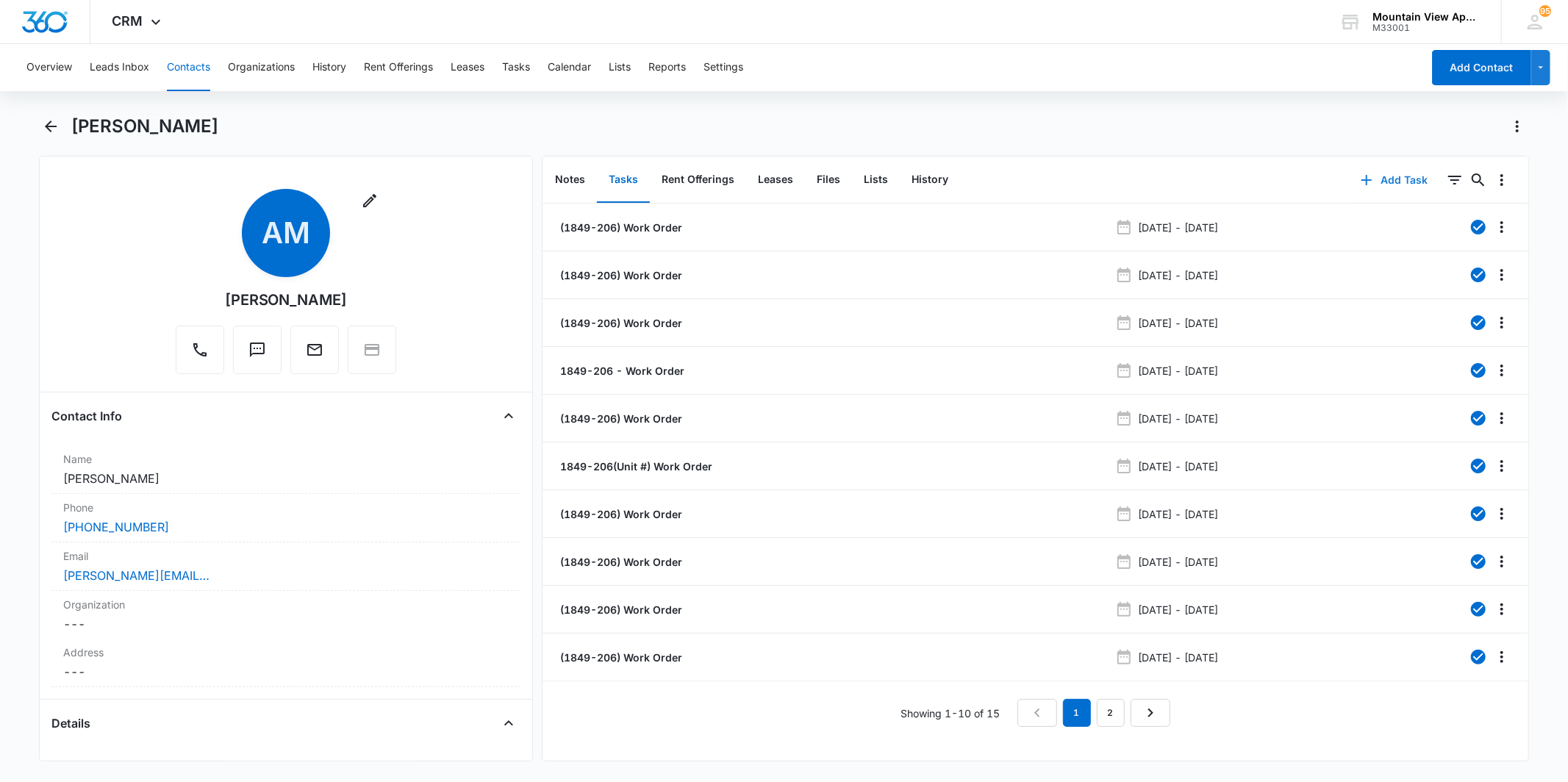
click at [1399, 179] on button "Add Task" at bounding box center [1394, 180] width 97 height 35
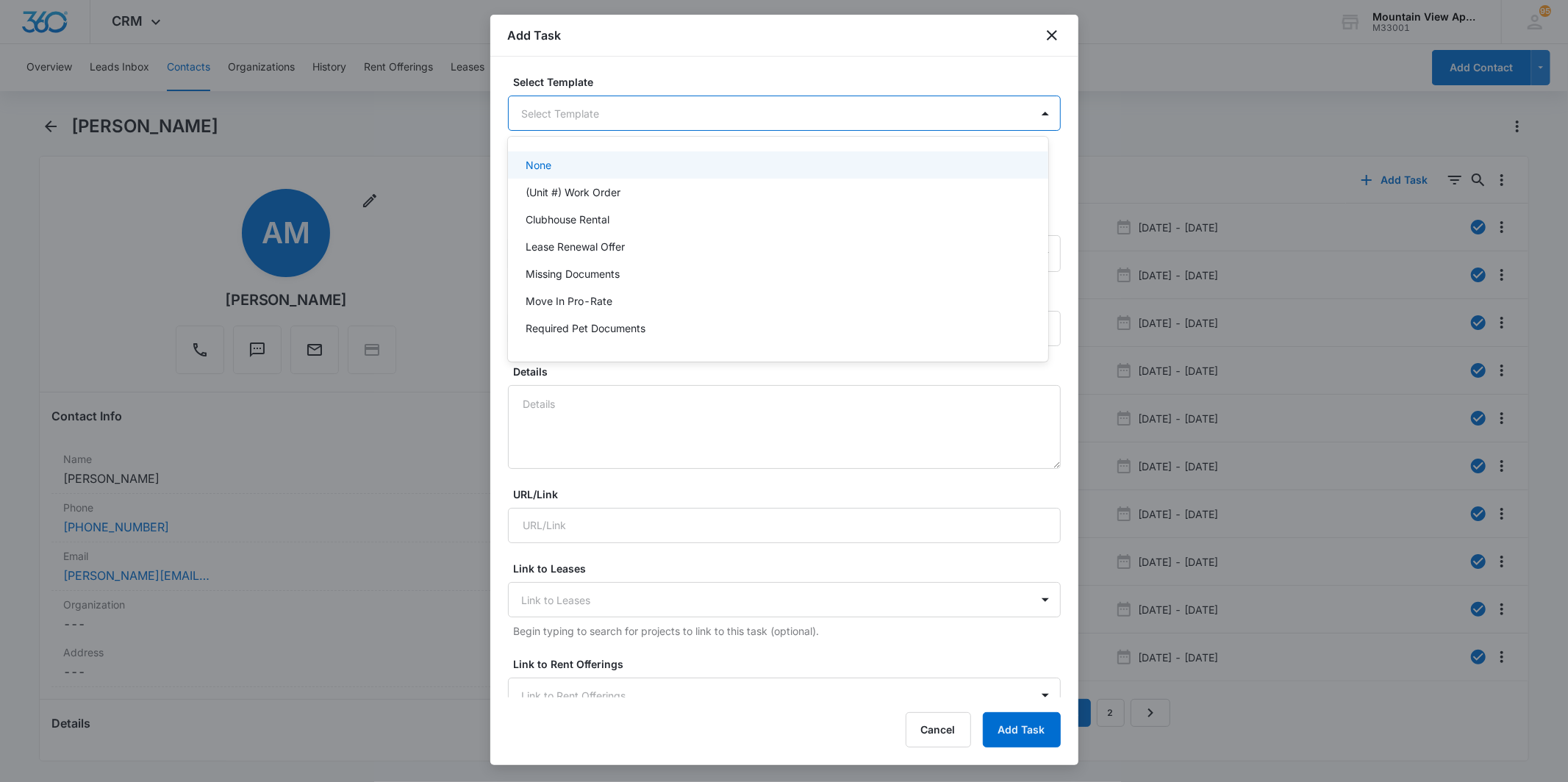
click at [644, 120] on body "CRM Apps Reputation Websites Forms CRM Email Social Content Ads Intelligence Fi…" at bounding box center [784, 391] width 1568 height 782
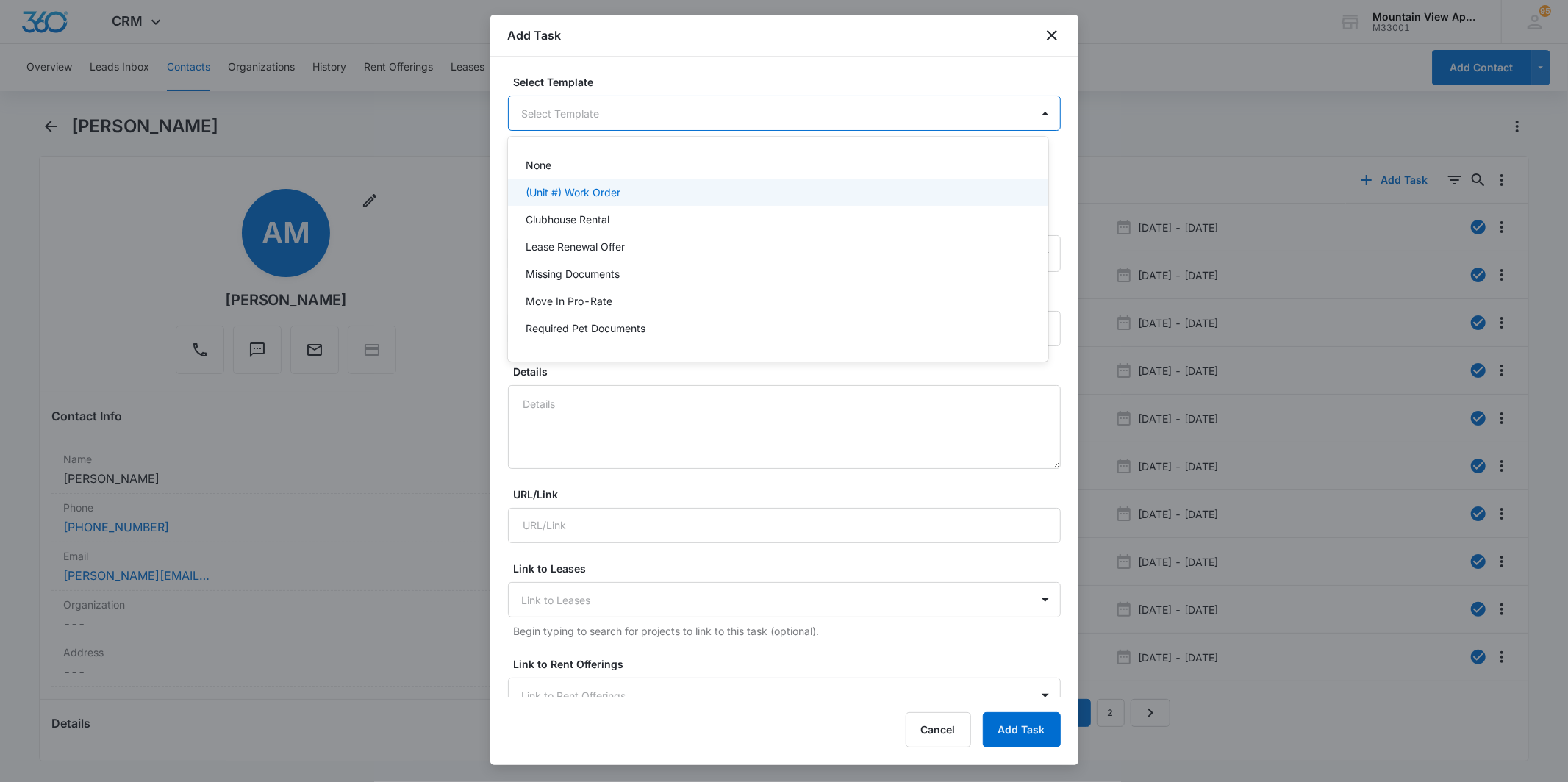
click at [660, 195] on div "(Unit #) Work Order" at bounding box center [776, 193] width 502 height 15
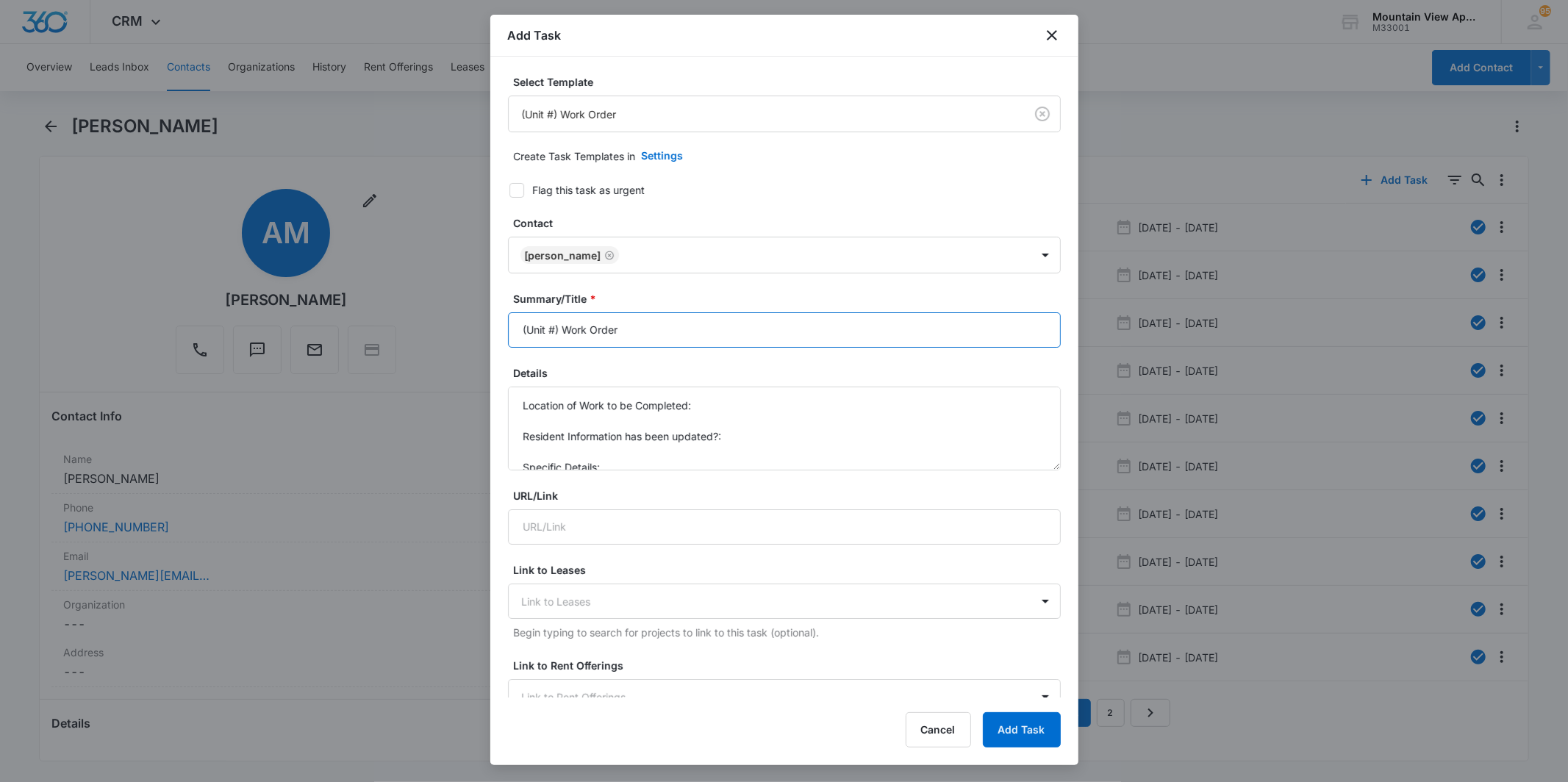
click at [555, 326] on input "(Unit #) Work Order" at bounding box center [785, 329] width 553 height 35
type input "(1849 Garage #6) Work Order"
click at [781, 406] on textarea "Location of Work to be Completed: Resident Information has been updated?: Speci…" at bounding box center [785, 429] width 553 height 84
click at [789, 471] on form "Select Template (Unit #) Work Order Create Task Templates in Settings Flag this…" at bounding box center [785, 718] width 553 height 1287
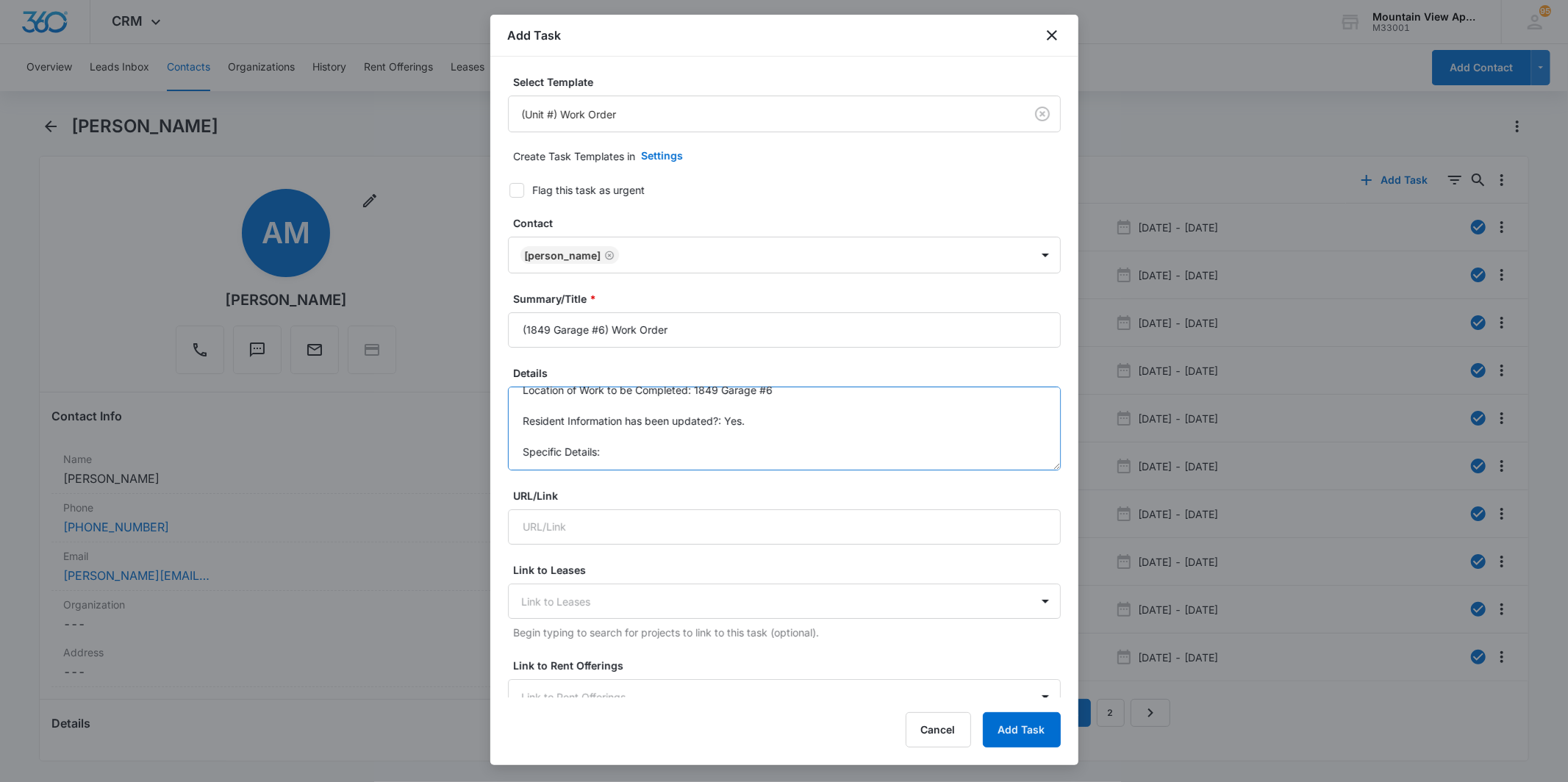
click at [633, 444] on textarea "Location of Work to be Completed: 1849 Garage #6 Resident Information has been …" at bounding box center [785, 429] width 553 height 84
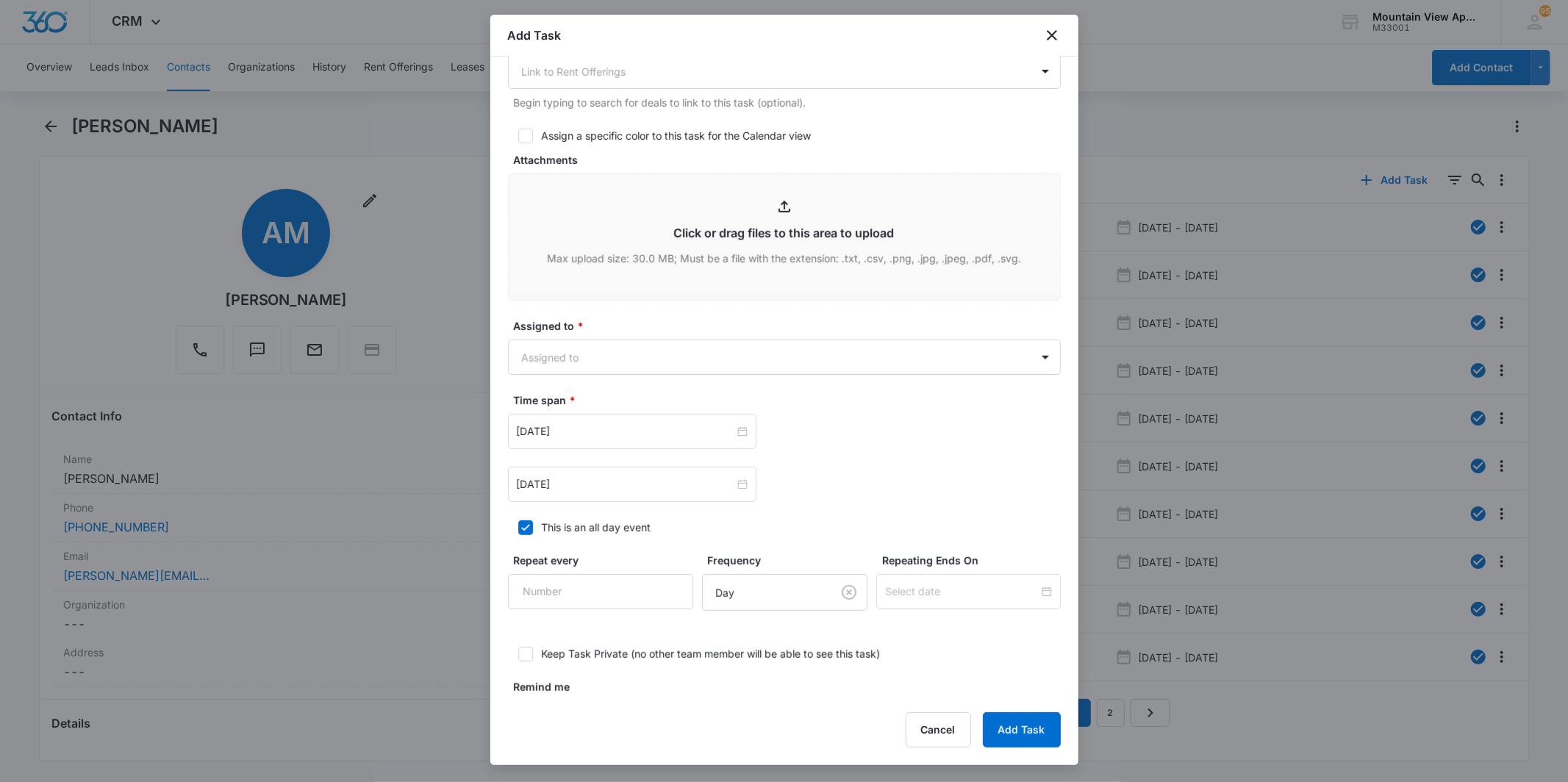
scroll to position [653, 0]
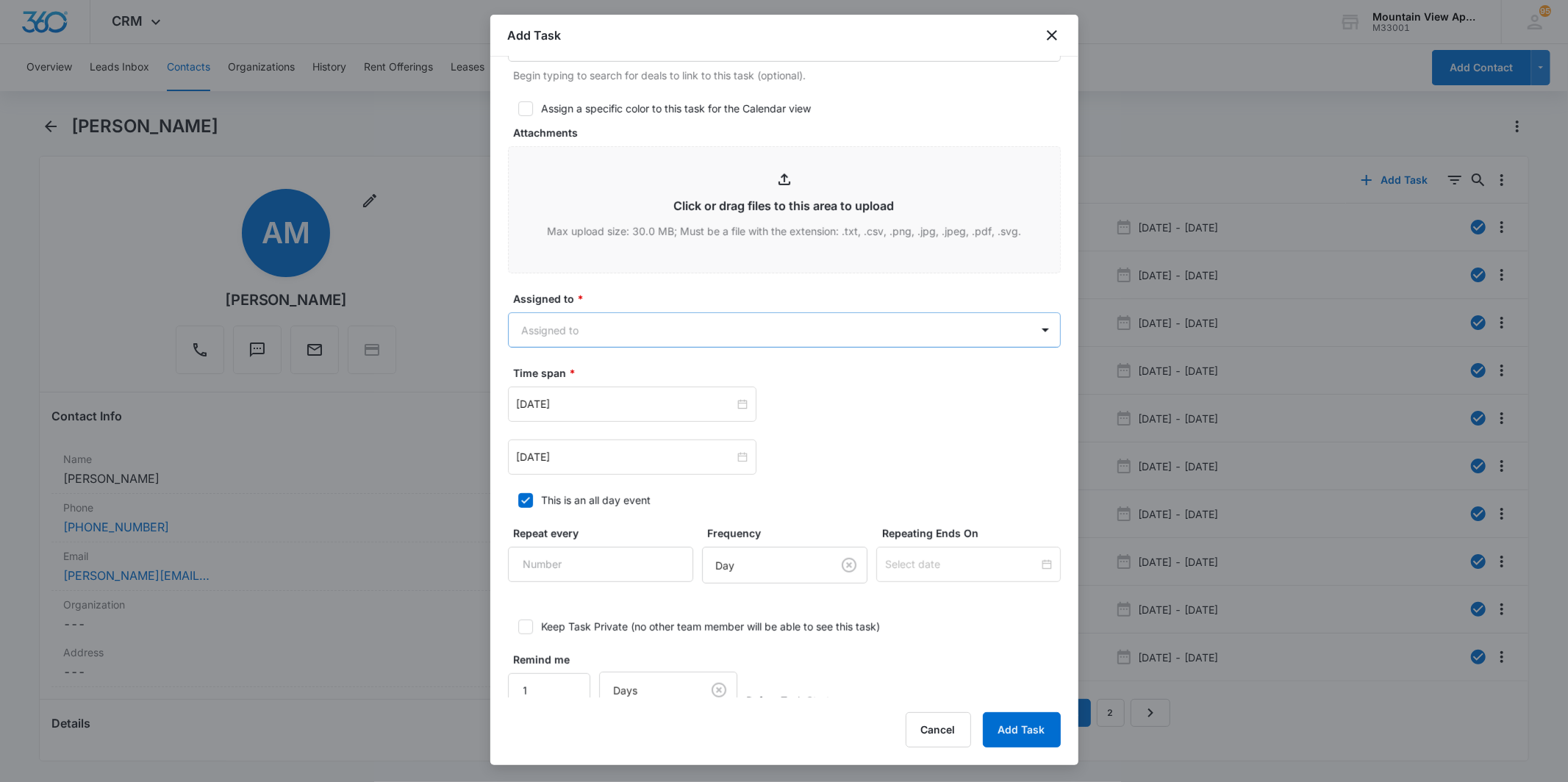
type textarea "Location of Work to be Completed: 1849 Garage #6 Resident Information has been …"
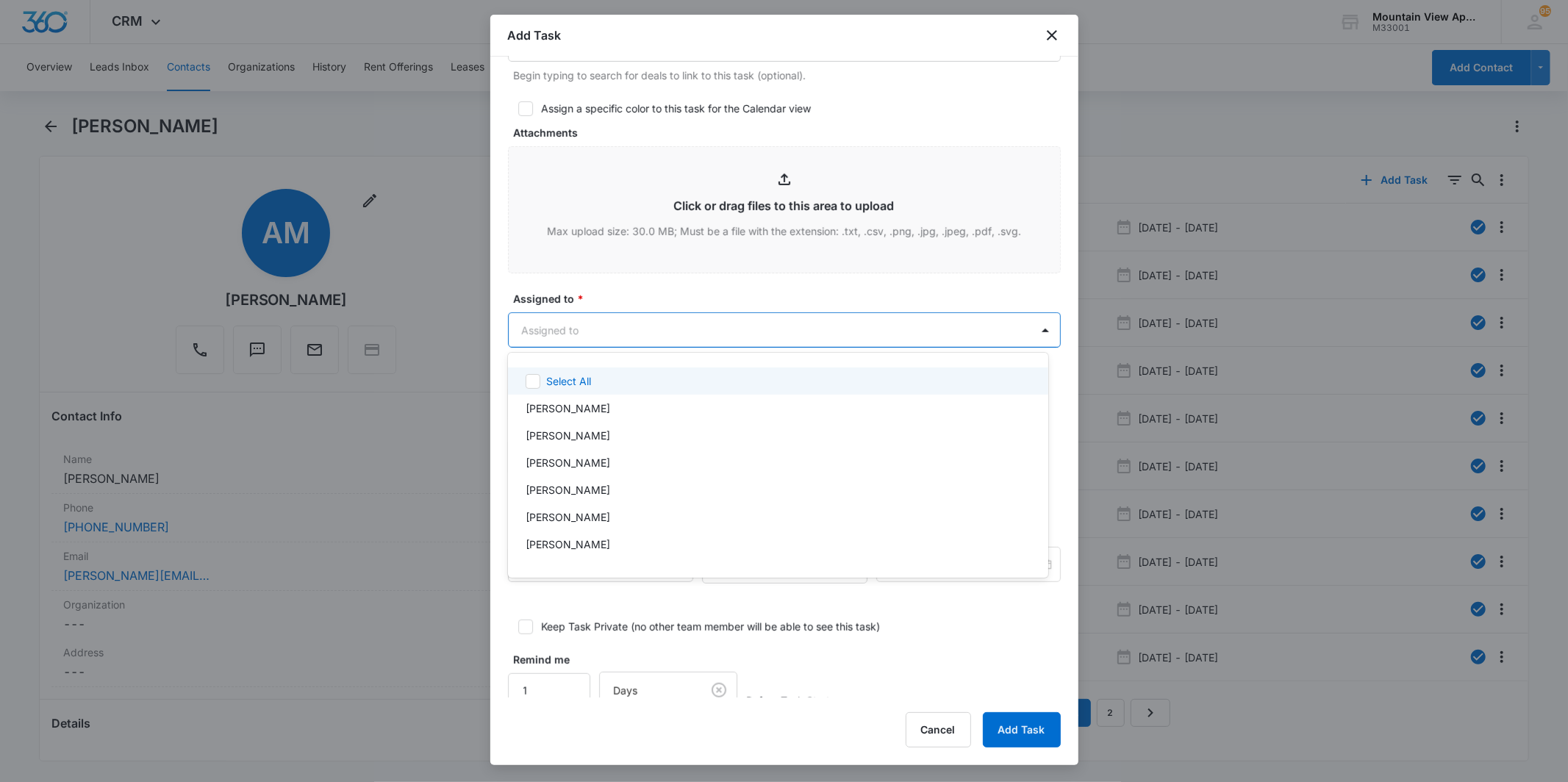
click at [998, 326] on body "CRM Apps Reputation Websites Forms CRM Email Social Content Ads Intelligence Fi…" at bounding box center [784, 391] width 1568 height 782
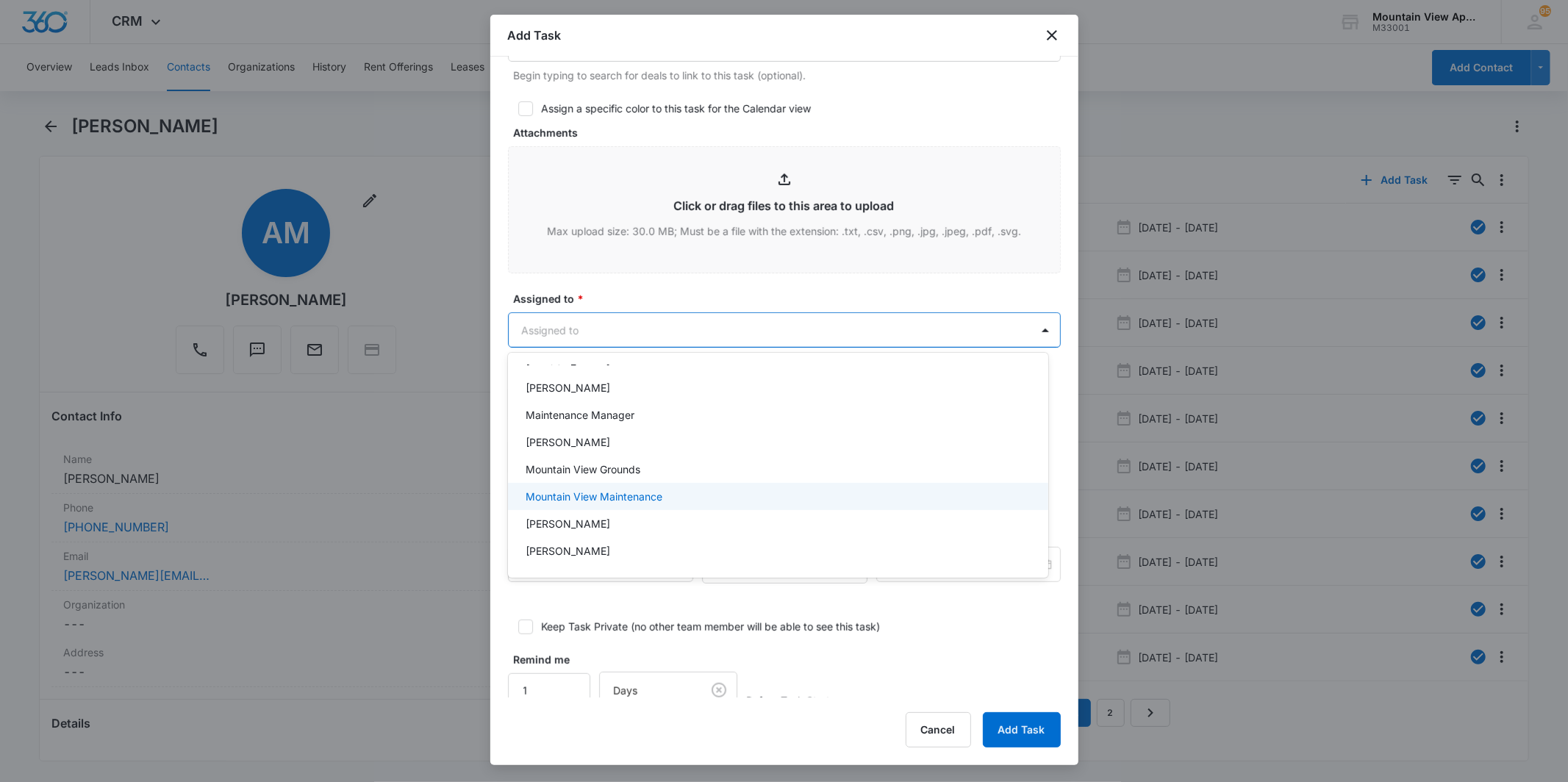
click at [784, 495] on div "Mountain View Maintenance" at bounding box center [776, 496] width 502 height 15
click at [915, 104] on div at bounding box center [784, 391] width 1568 height 782
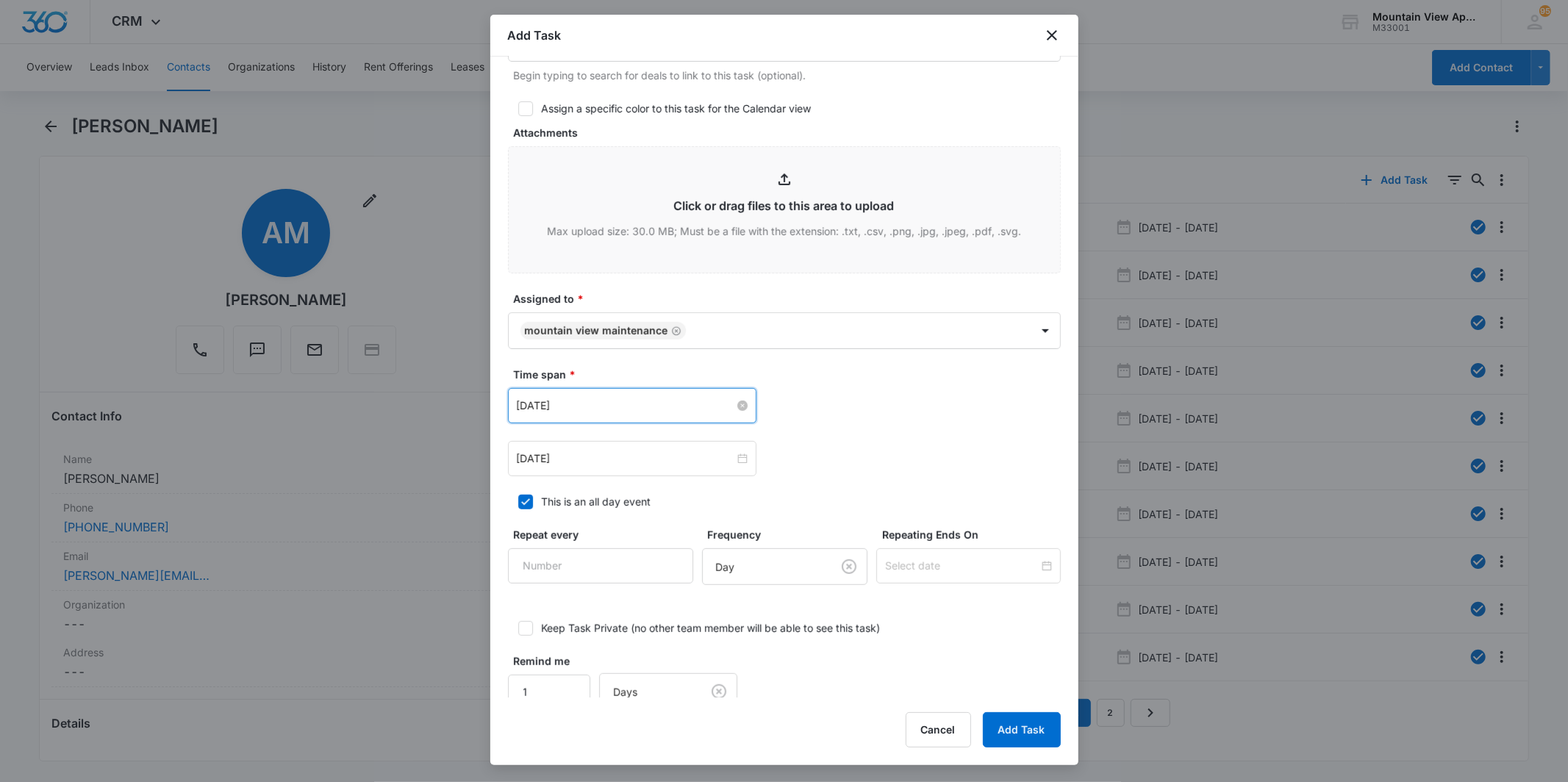
click at [552, 399] on input "[DATE]" at bounding box center [626, 406] width 217 height 16
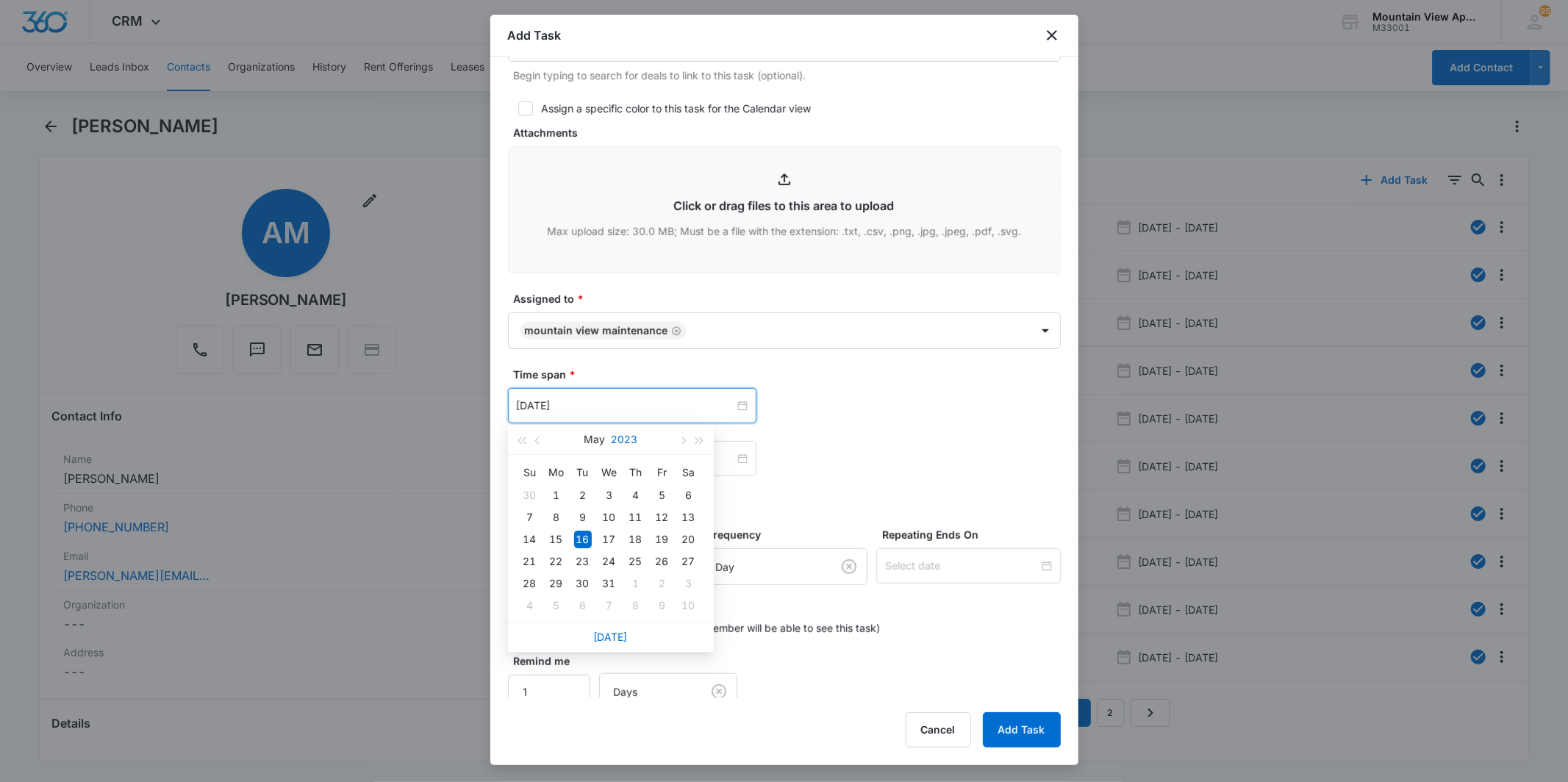
click at [633, 438] on button "2023" at bounding box center [624, 439] width 27 height 29
click at [556, 584] on div "2025" at bounding box center [546, 576] width 45 height 18
click at [592, 437] on button "May" at bounding box center [595, 439] width 21 height 29
click at [667, 576] on div "Sep" at bounding box center [676, 576] width 45 height 18
type input "[DATE]"
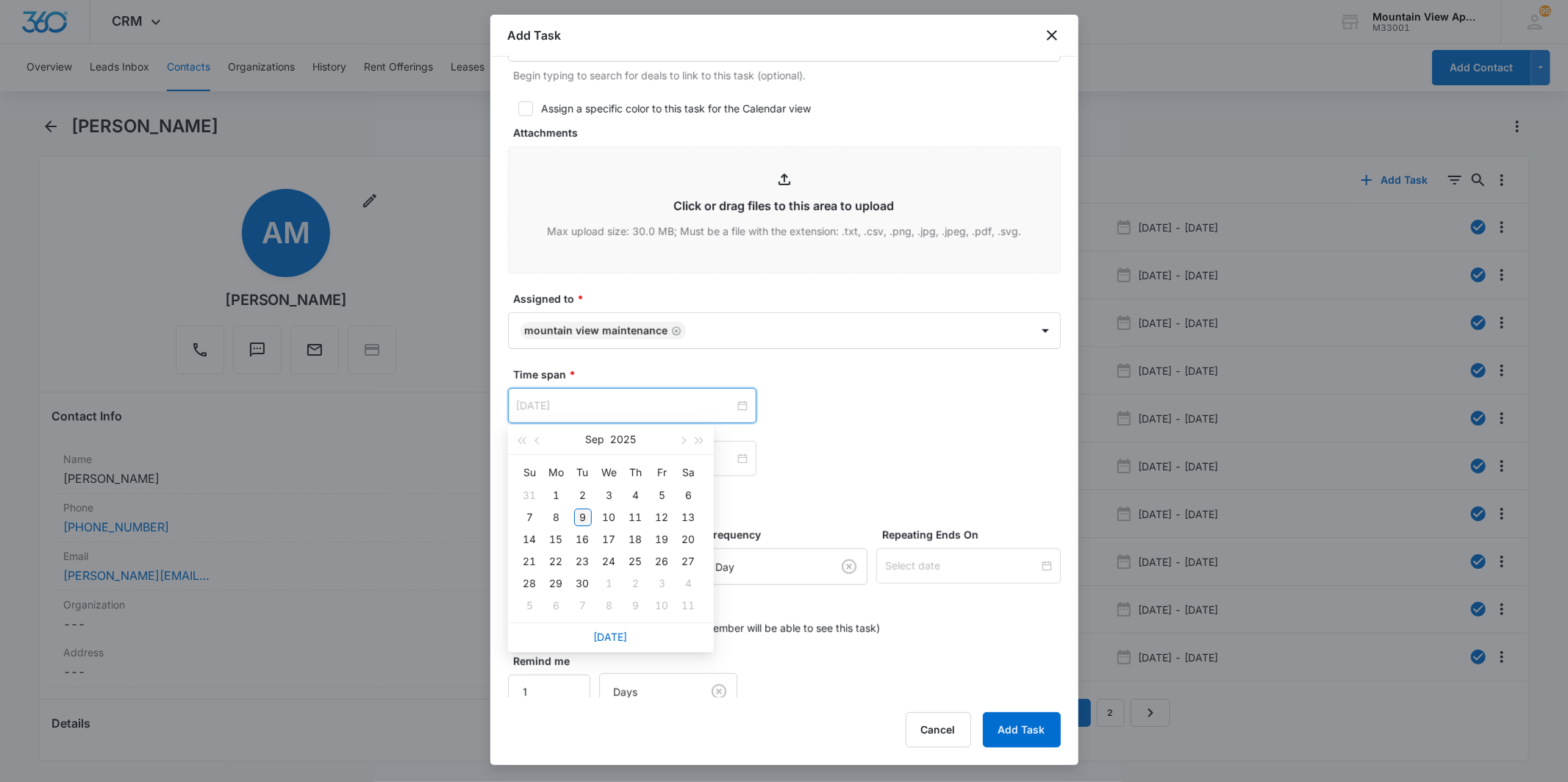
click at [583, 520] on div "9" at bounding box center [583, 517] width 18 height 18
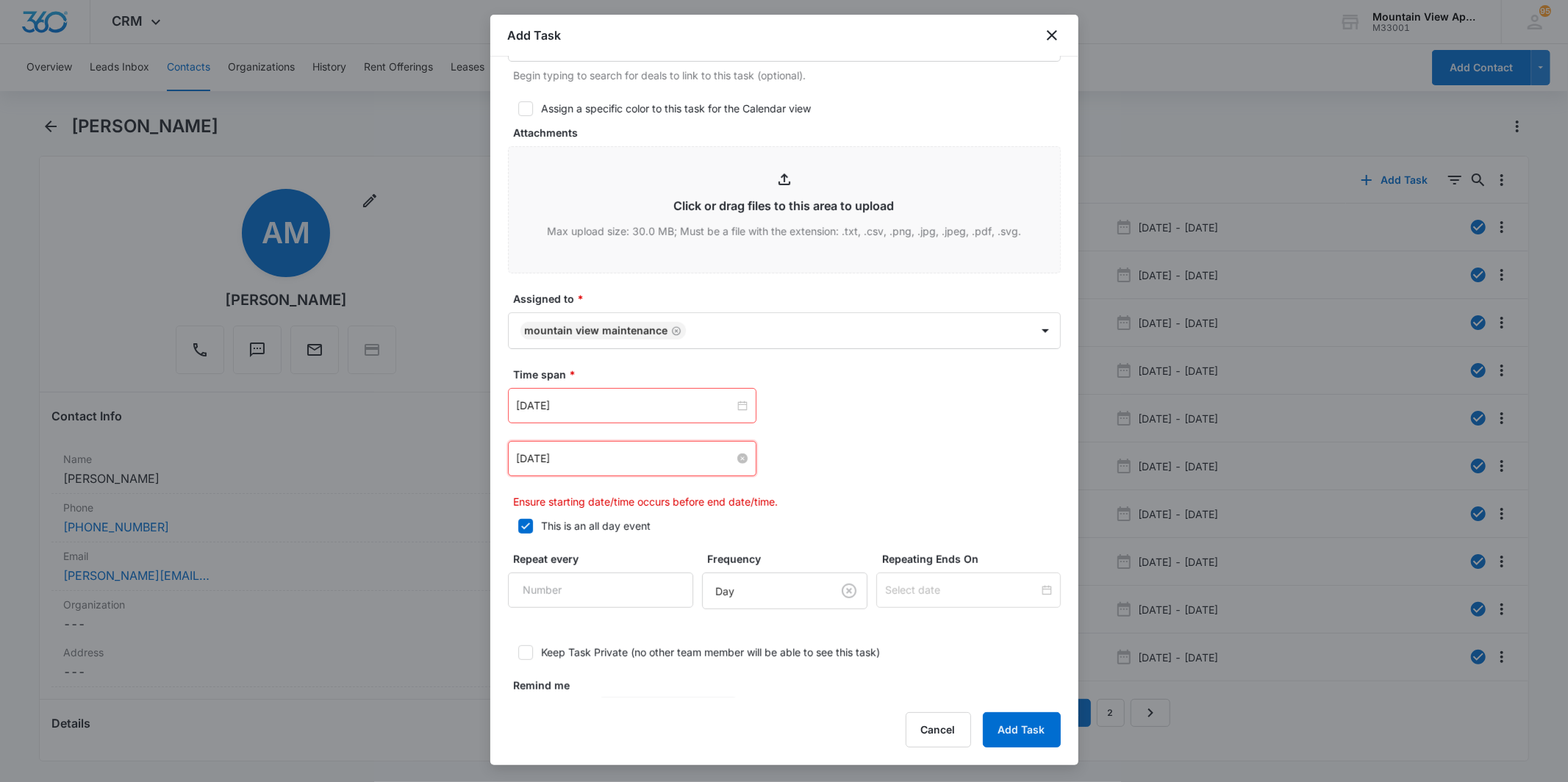
click at [578, 457] on input "[DATE]" at bounding box center [626, 459] width 217 height 16
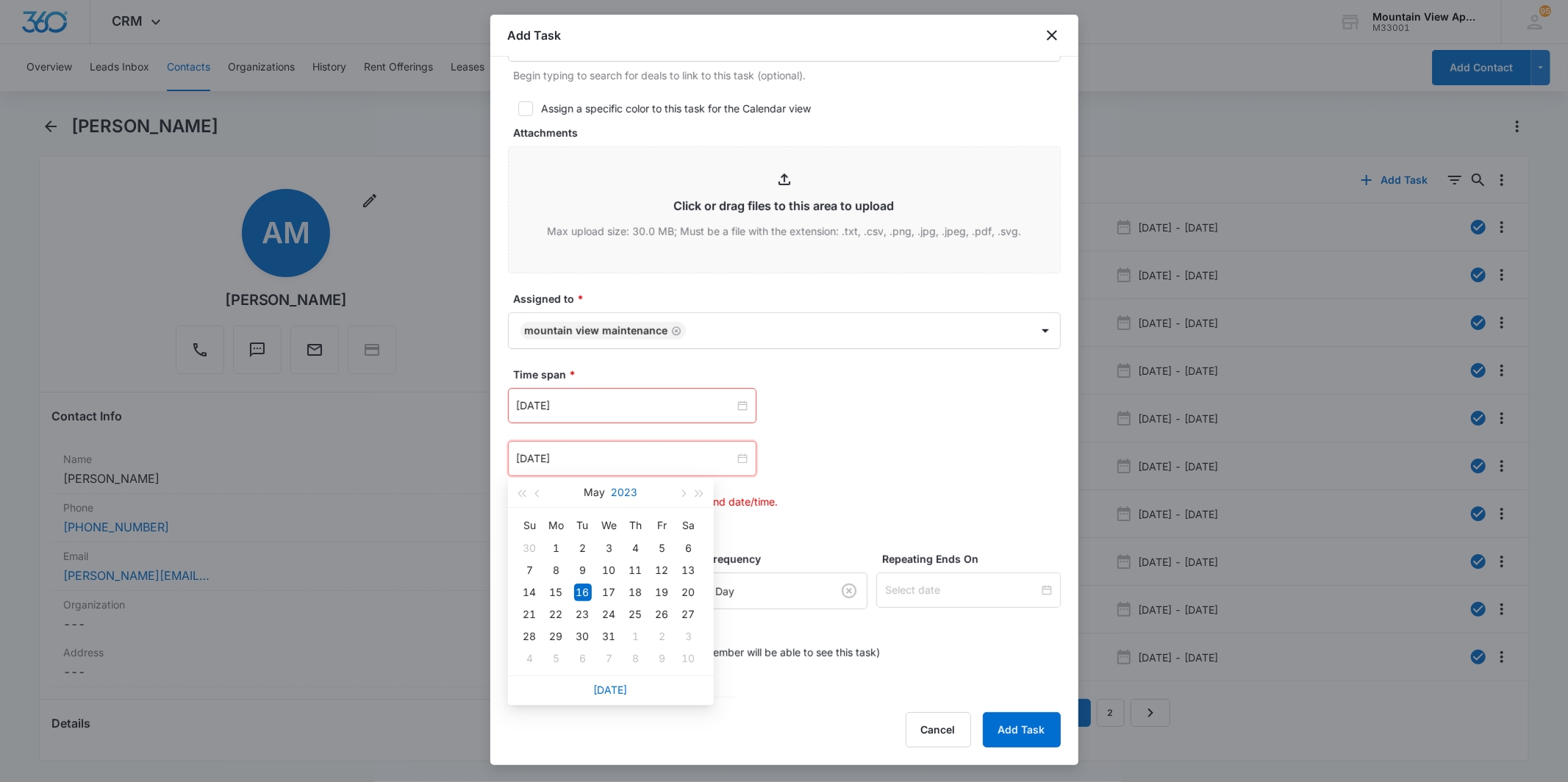
click at [615, 487] on button "2023" at bounding box center [624, 492] width 27 height 29
click at [550, 623] on div "2025" at bounding box center [546, 629] width 45 height 18
click at [597, 496] on button "May" at bounding box center [595, 492] width 21 height 29
click at [650, 622] on td "Sep" at bounding box center [676, 629] width 65 height 49
type input "[DATE]"
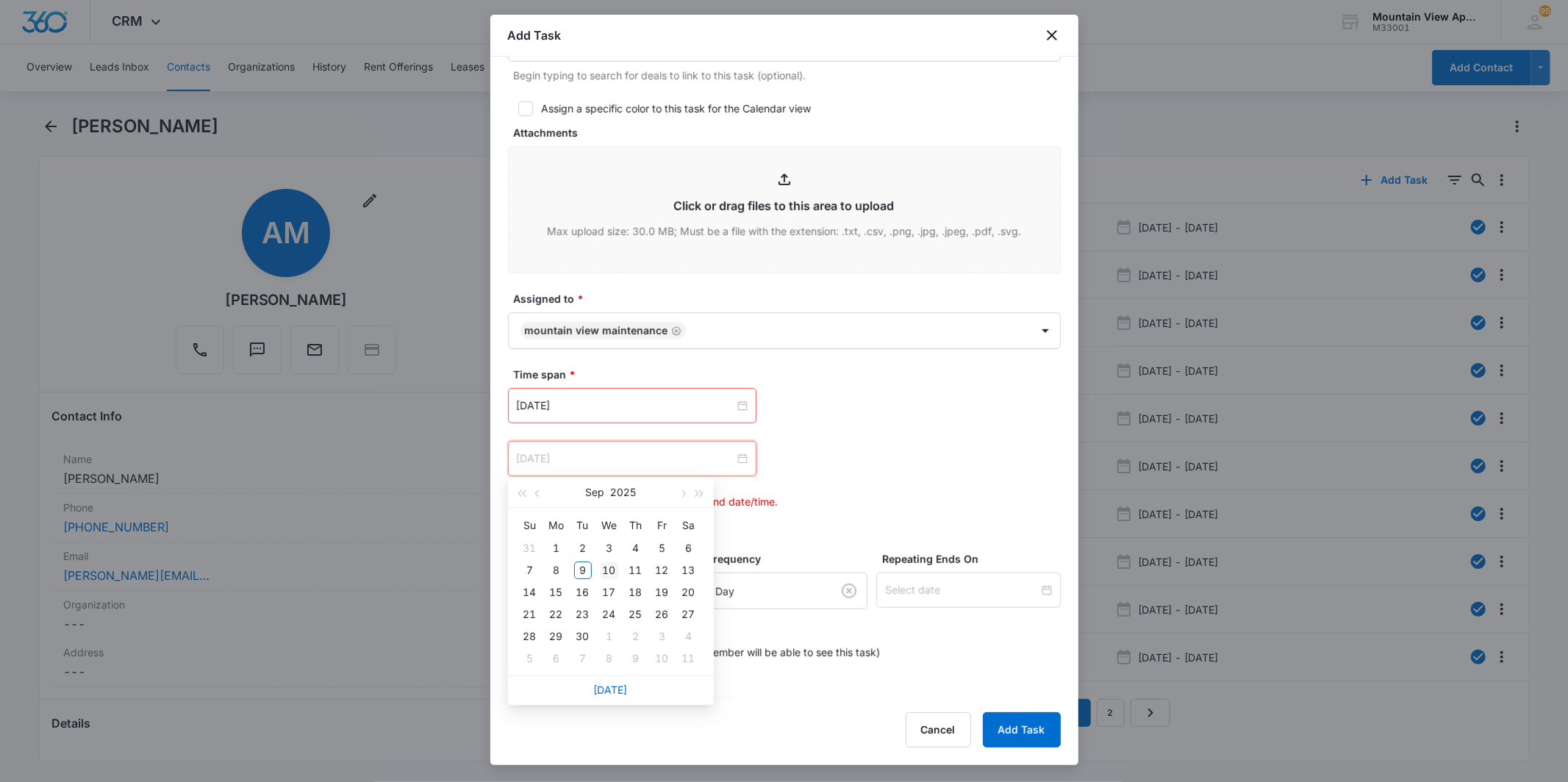
click at [603, 575] on div "10" at bounding box center [609, 570] width 18 height 18
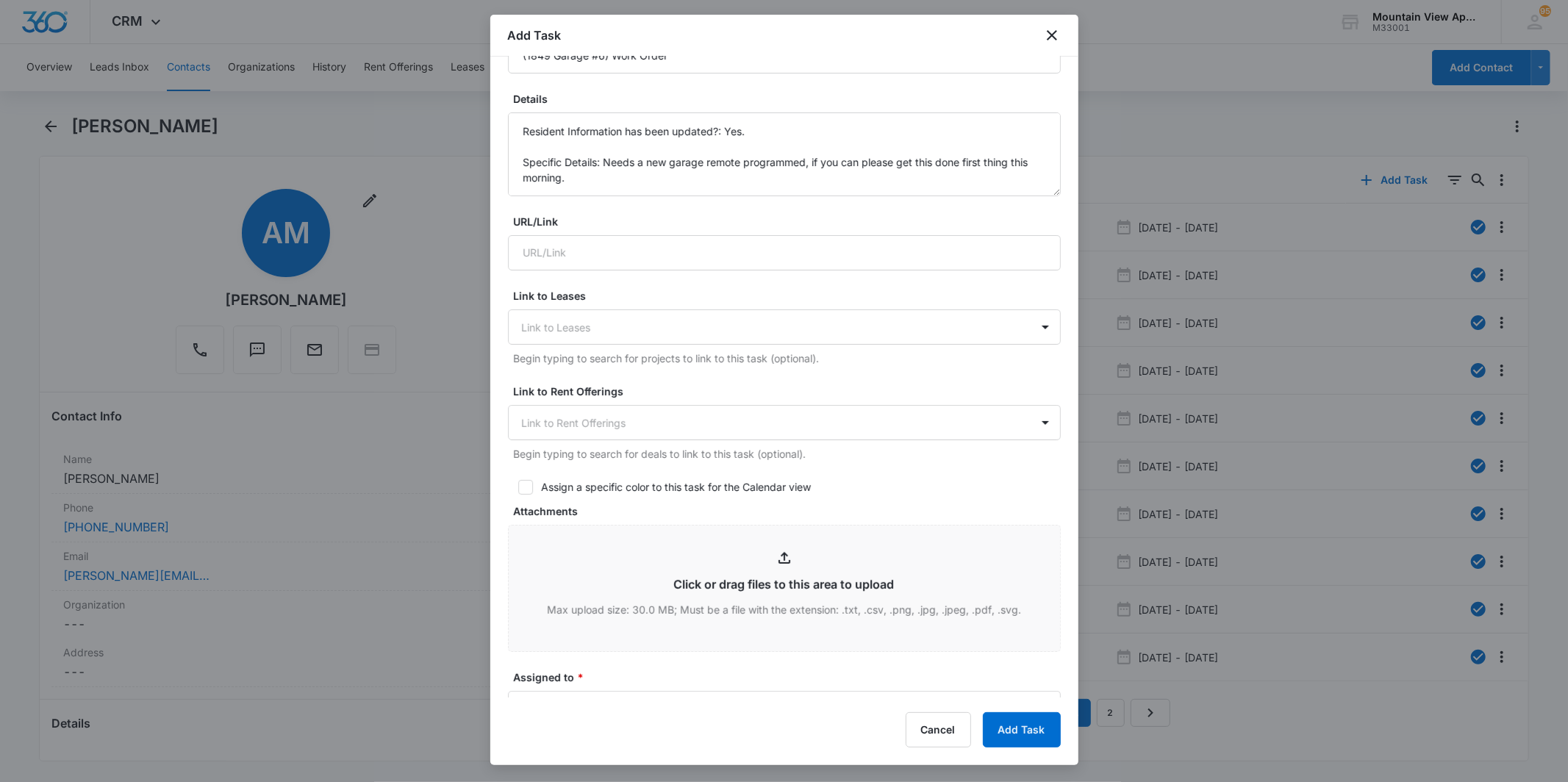
scroll to position [0, 0]
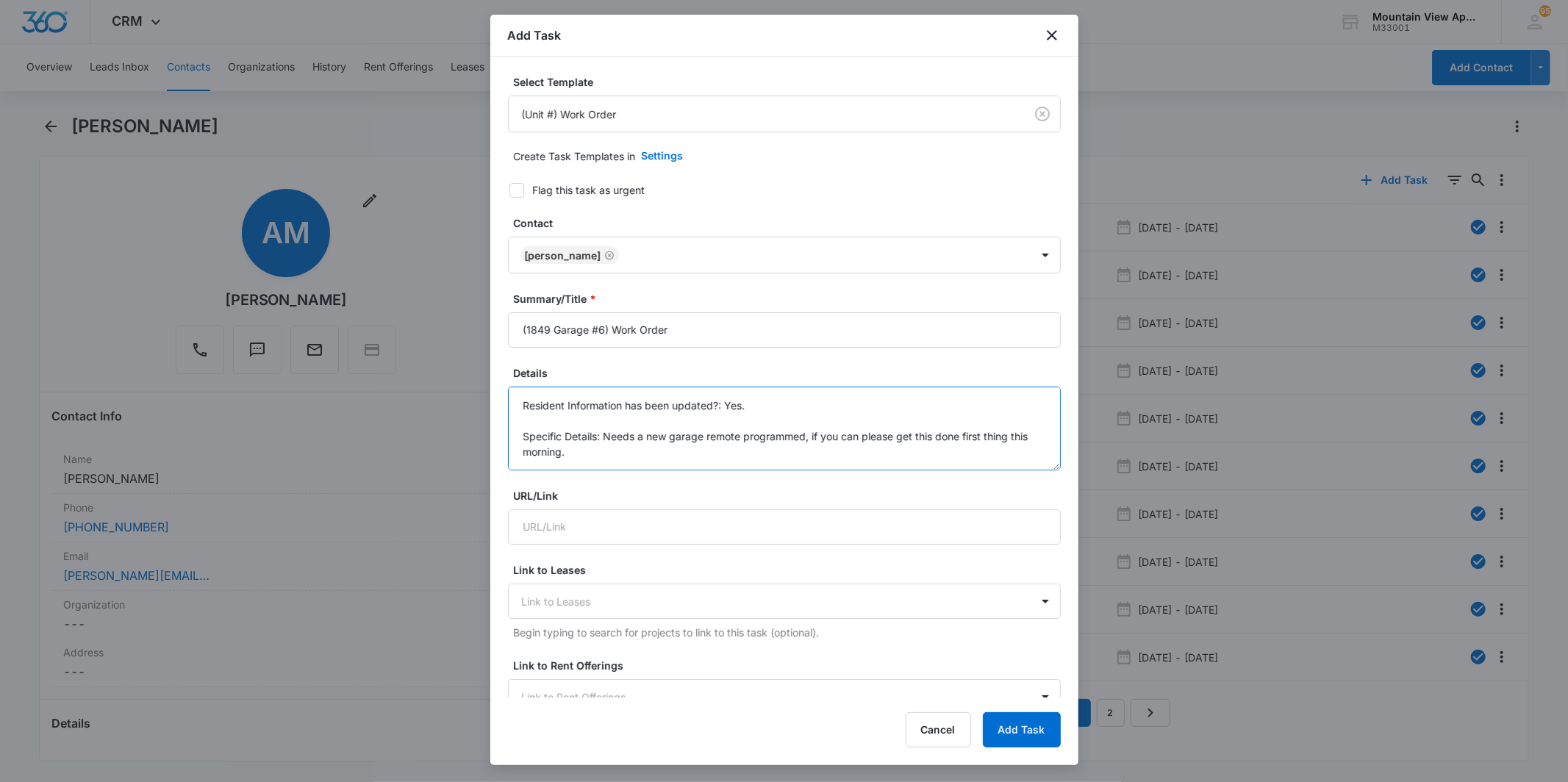
click at [620, 449] on textarea "Location of Work to be Completed: 1849 Garage #6 Resident Information has been …" at bounding box center [785, 429] width 553 height 84
click at [674, 450] on textarea "Location of Work to be Completed: 1849 Garage #6 Resident Information has been …" at bounding box center [785, 429] width 553 height 84
click at [665, 450] on textarea "Location of Work to be Completed: 1849 Garage #6 Resident Information has been …" at bounding box center [785, 429] width 553 height 84
click at [668, 456] on textarea "Location of Work to be Completed: 1849 Garage #6 Resident Information has been …" at bounding box center [785, 429] width 553 height 84
click at [864, 457] on textarea "Location of Work to be Completed: 1849 Garage #6 Resident Information has been …" at bounding box center [785, 429] width 553 height 84
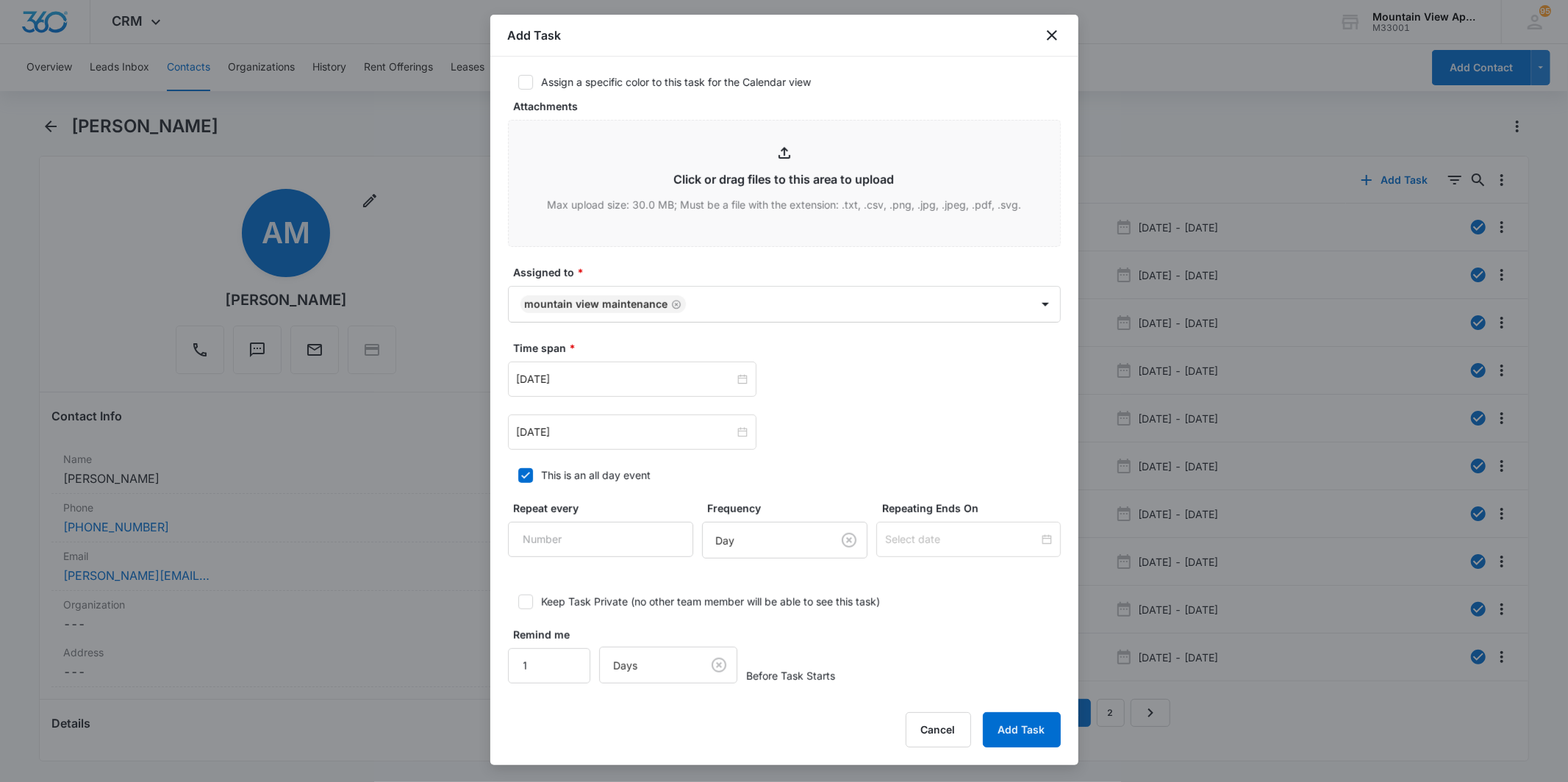
scroll to position [682, 0]
type textarea "Location of Work to be Completed: 1849 Garage #6 Resident Information has been …"
click at [1037, 721] on button "Add Task" at bounding box center [1021, 729] width 78 height 35
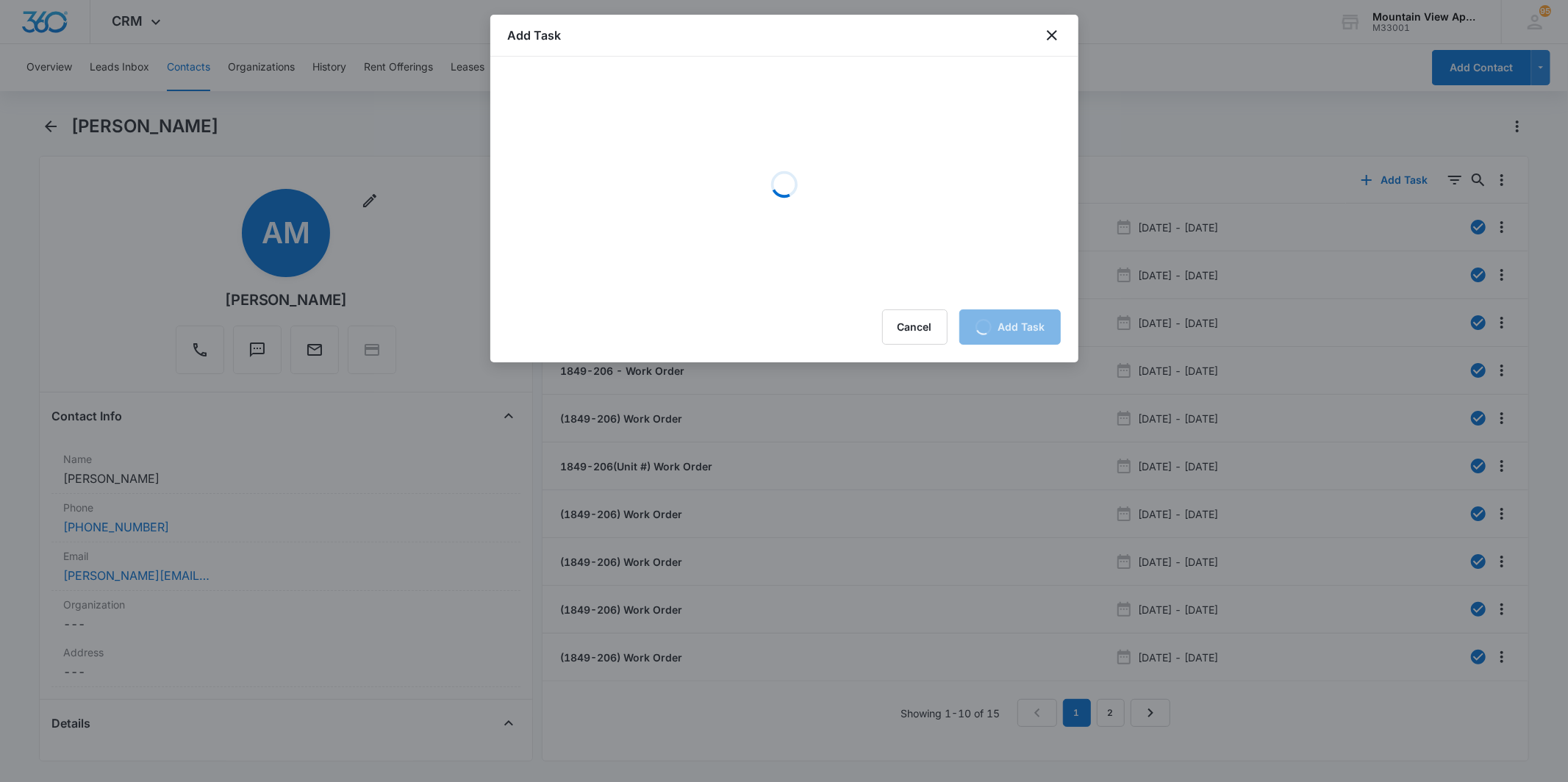
scroll to position [0, 0]
